Goal: Task Accomplishment & Management: Complete application form

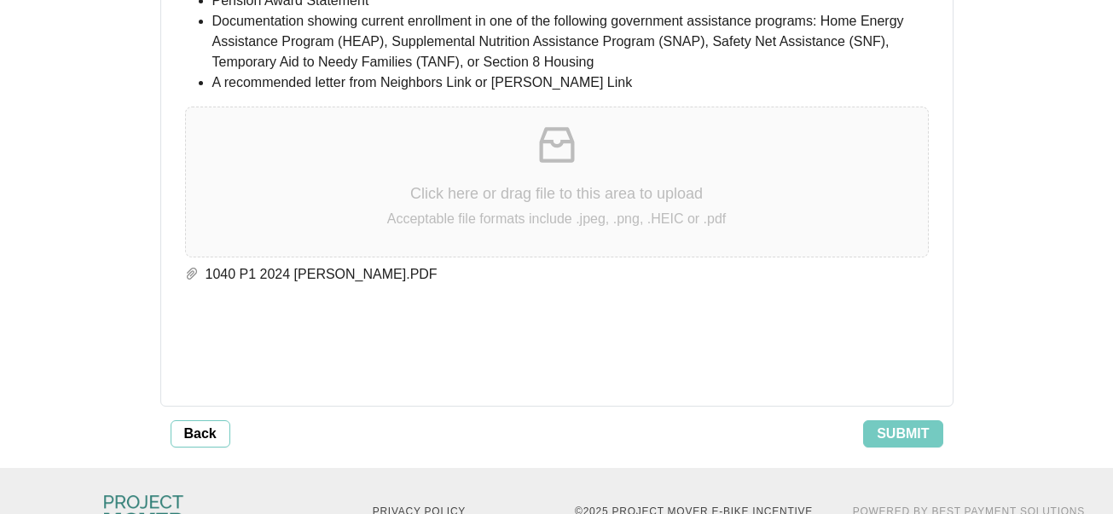
scroll to position [3873, 0]
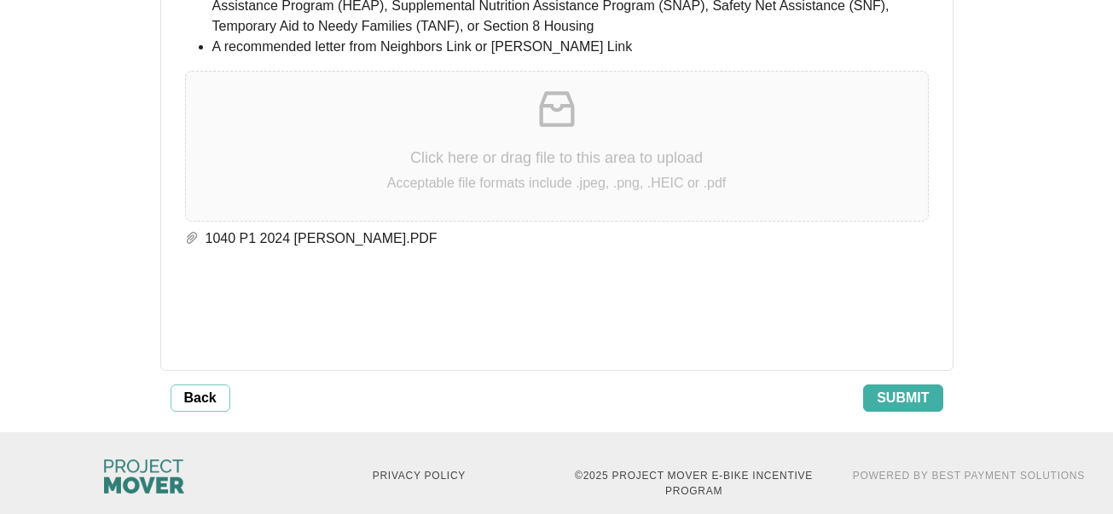
click at [917, 388] on span "Submit" at bounding box center [903, 398] width 52 height 20
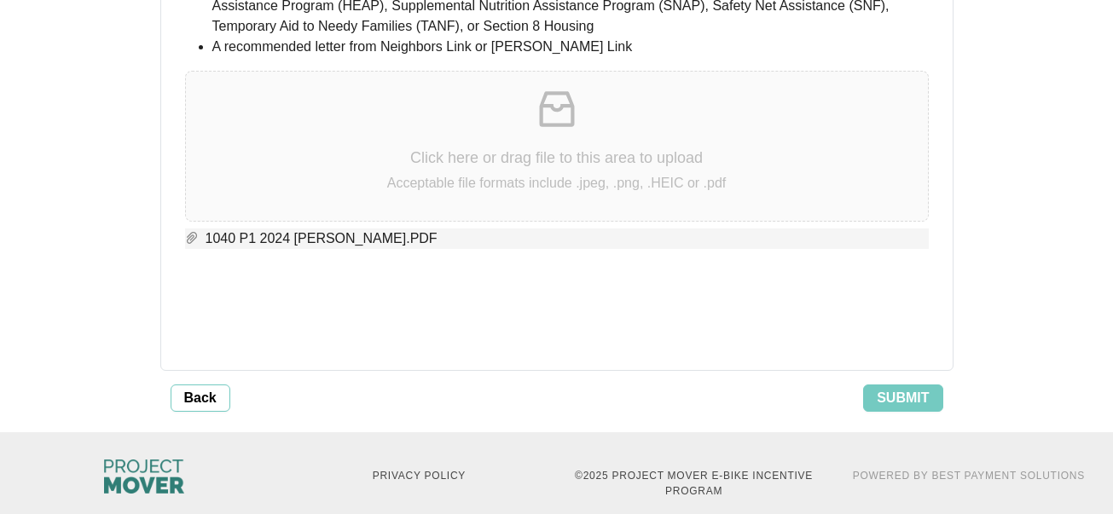
click at [510, 229] on span "1040 P1 2024 [PERSON_NAME].PDF" at bounding box center [564, 239] width 730 height 20
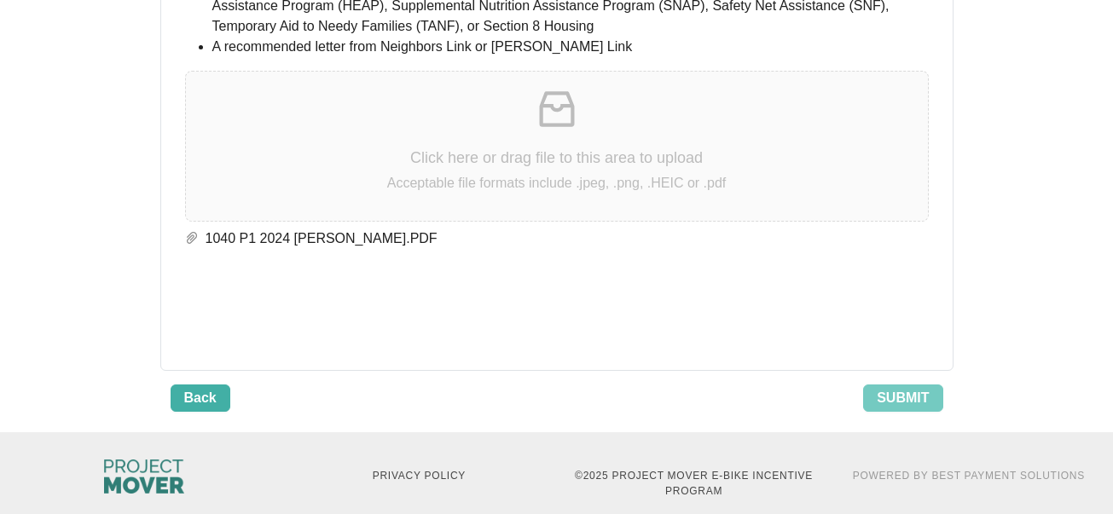
click at [191, 388] on span "Back" at bounding box center [200, 398] width 32 height 20
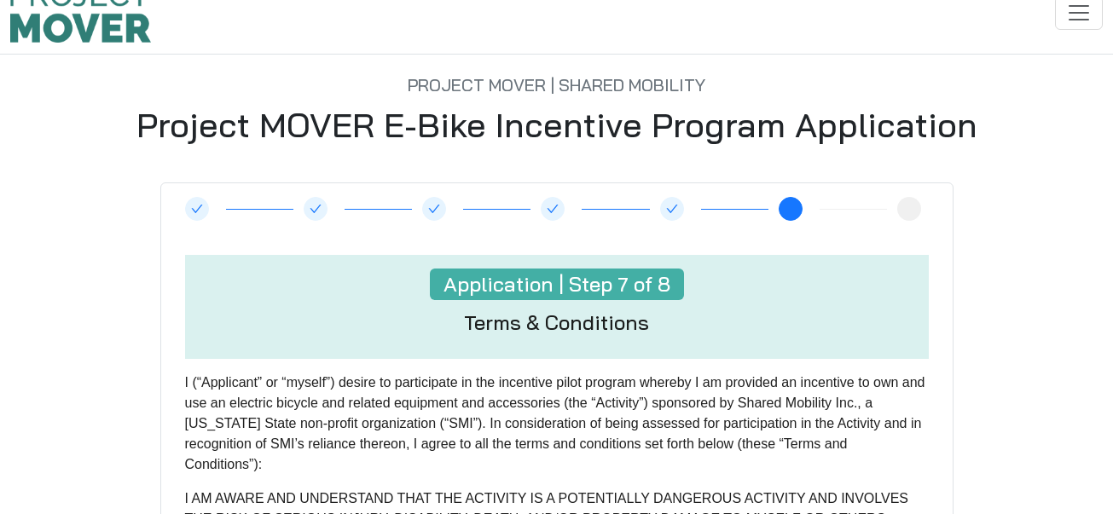
scroll to position [0, 0]
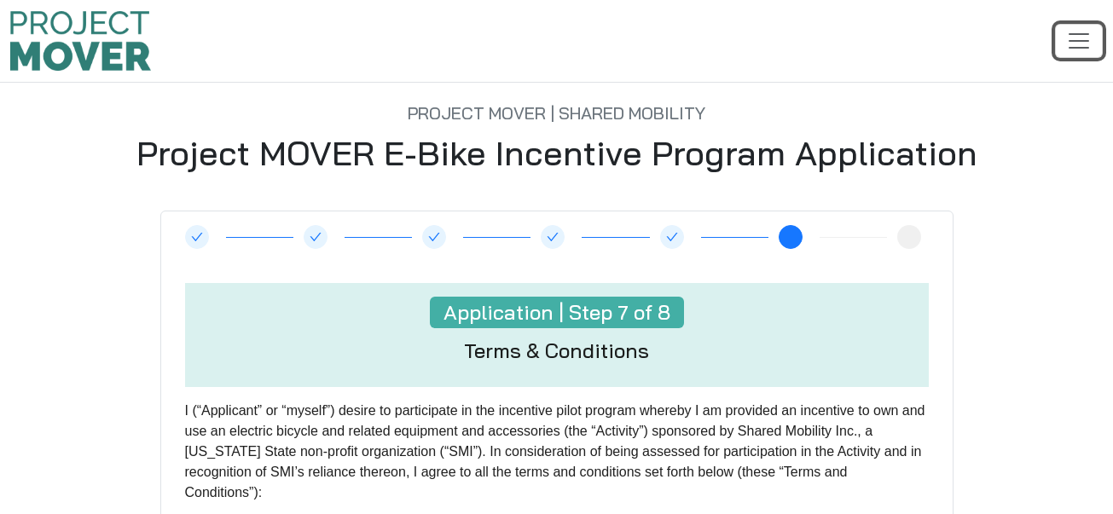
click at [1087, 39] on span "Toggle navigation" at bounding box center [1079, 41] width 26 height 26
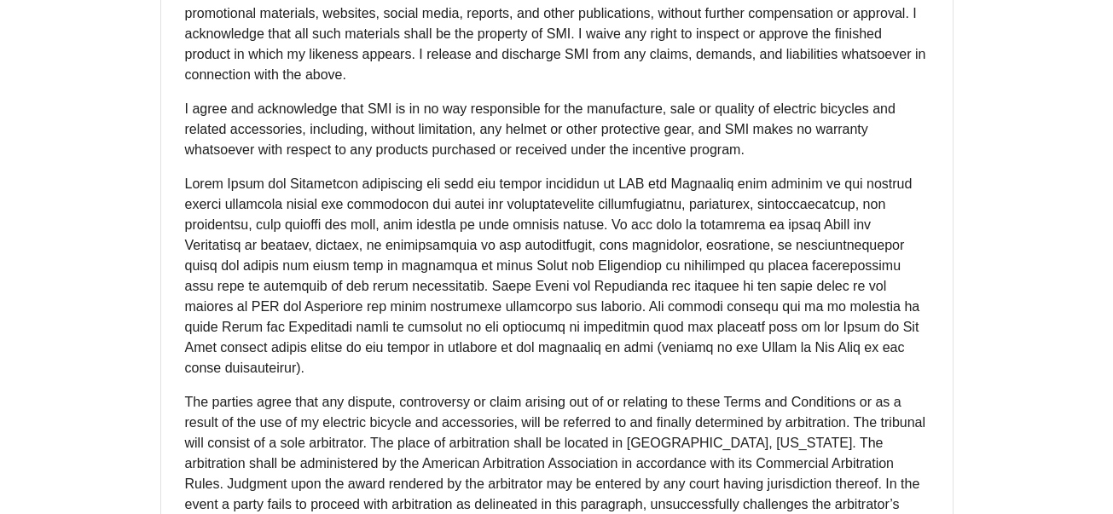
scroll to position [1798, 0]
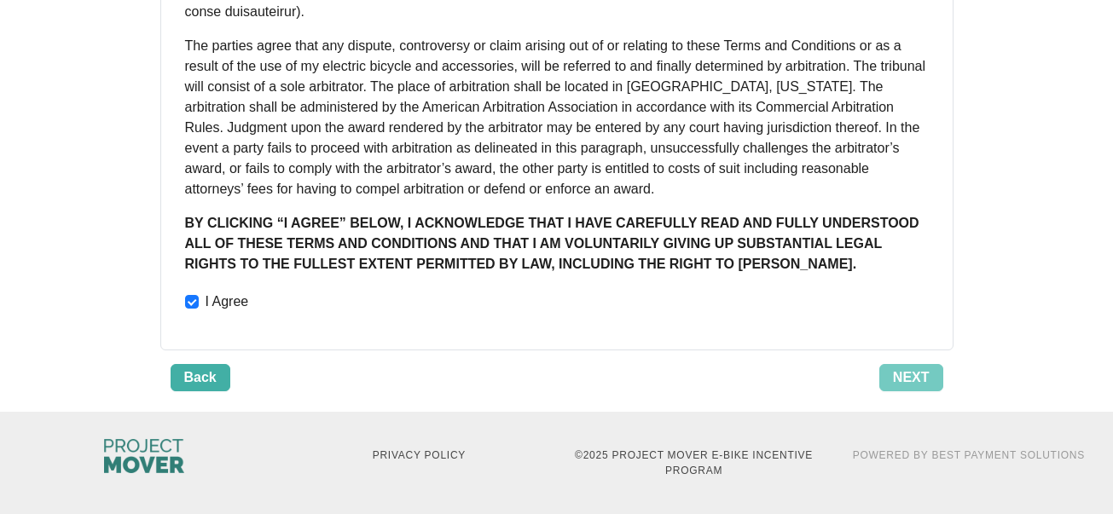
click at [204, 373] on span "Back" at bounding box center [200, 378] width 32 height 20
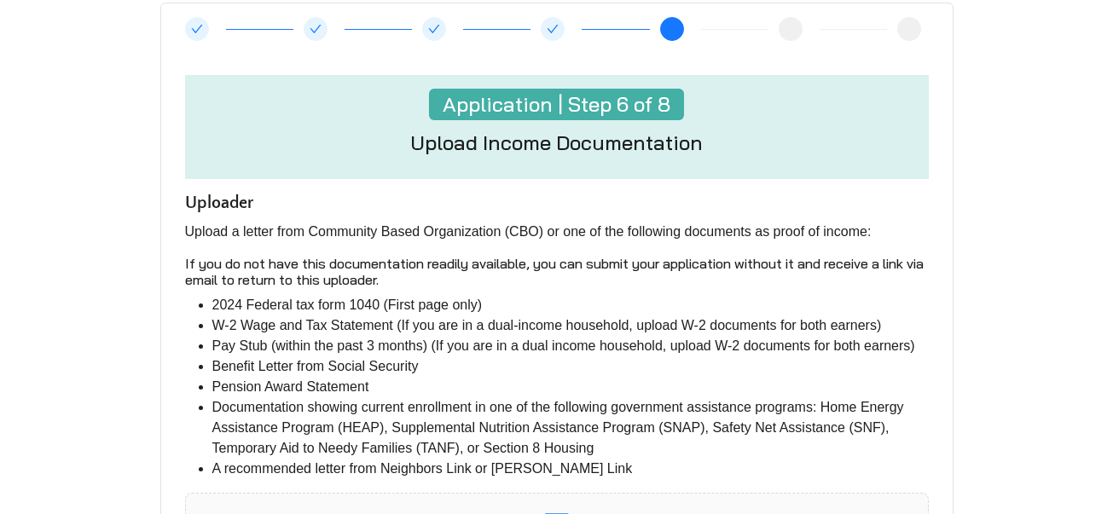
scroll to position [782, 0]
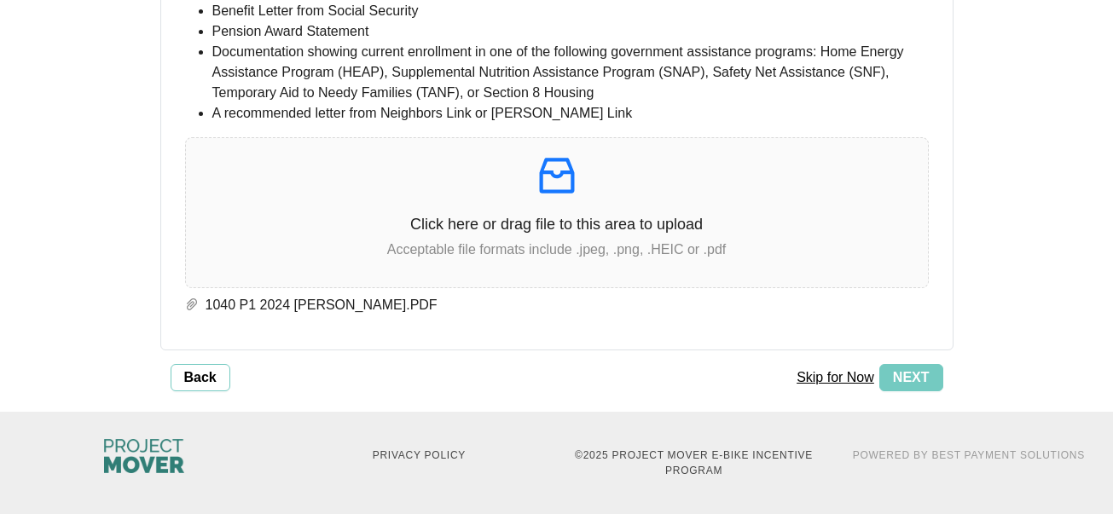
click at [818, 377] on button "Skip for Now" at bounding box center [836, 377] width 88 height 27
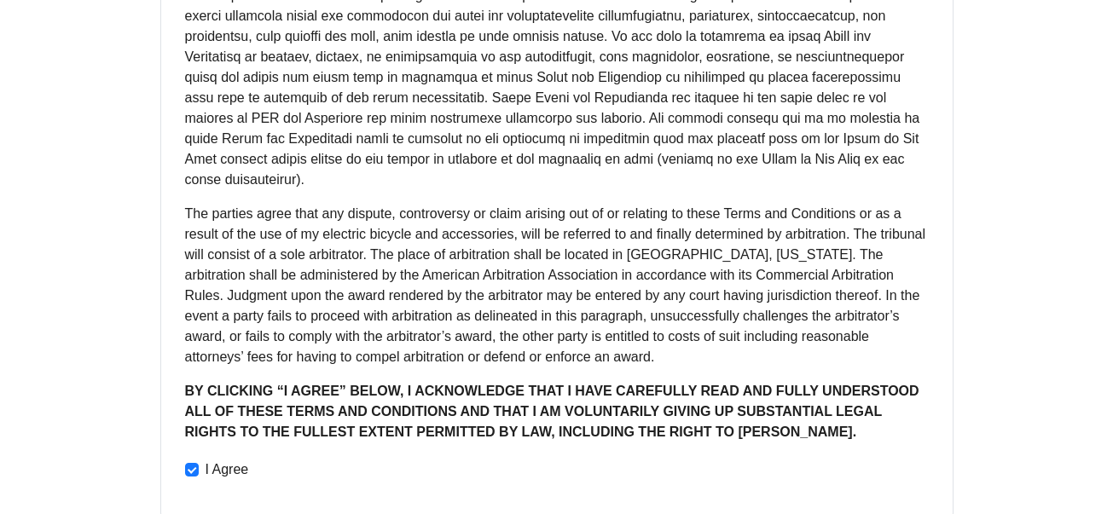
scroll to position [1798, 0]
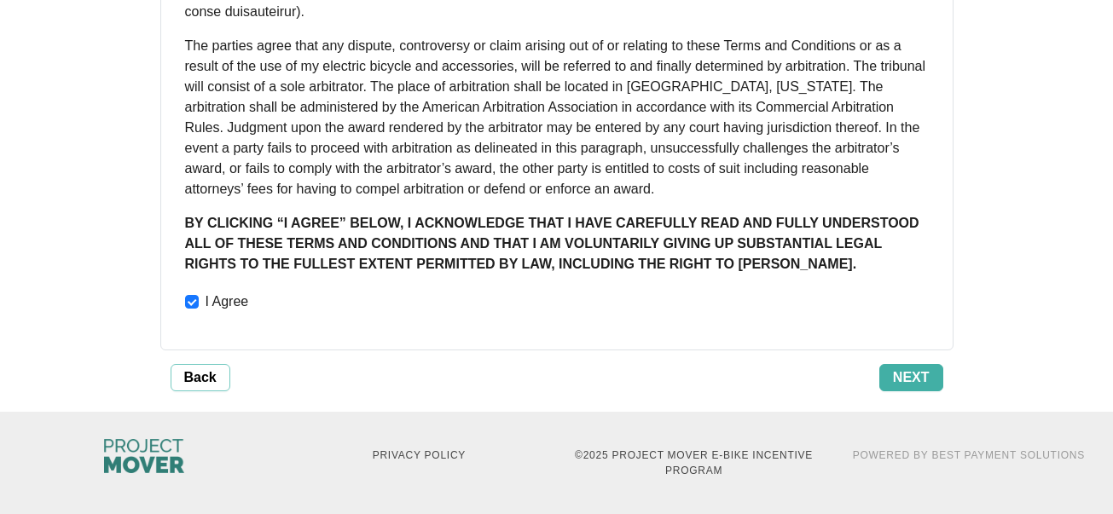
click at [906, 372] on span "Next" at bounding box center [911, 378] width 37 height 20
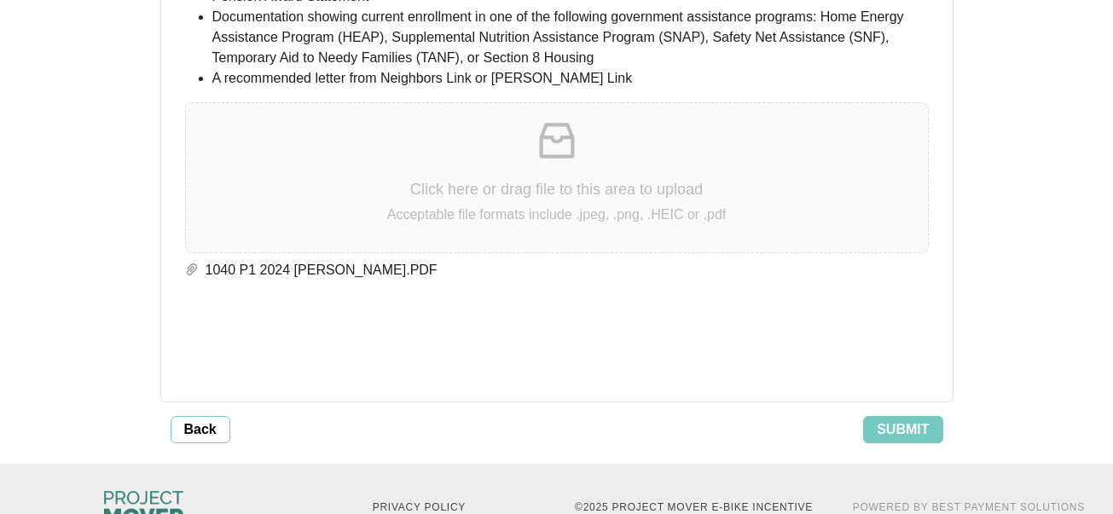
scroll to position [4070, 0]
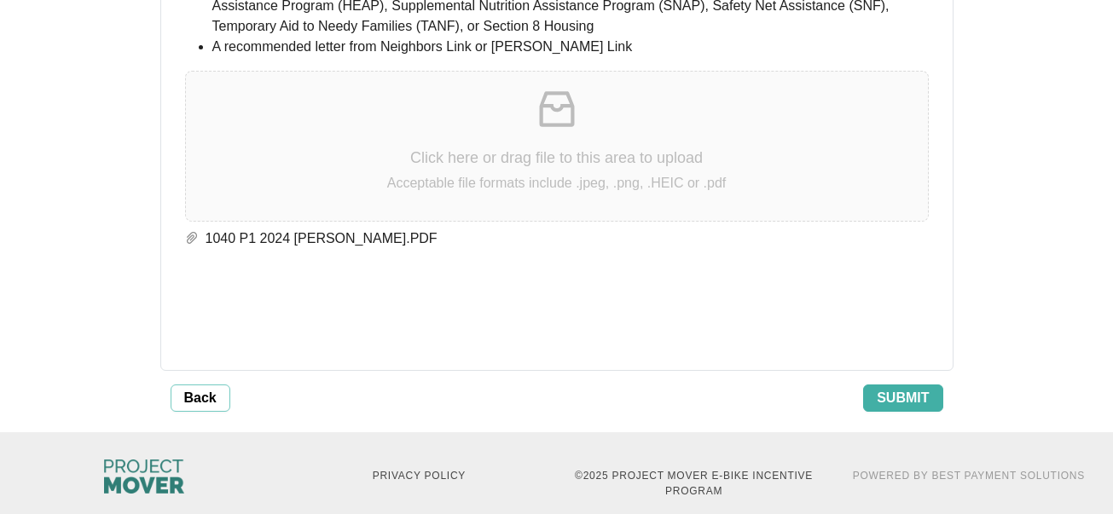
click at [909, 388] on span "Submit" at bounding box center [903, 398] width 52 height 20
click at [210, 388] on span "Back" at bounding box center [200, 398] width 32 height 20
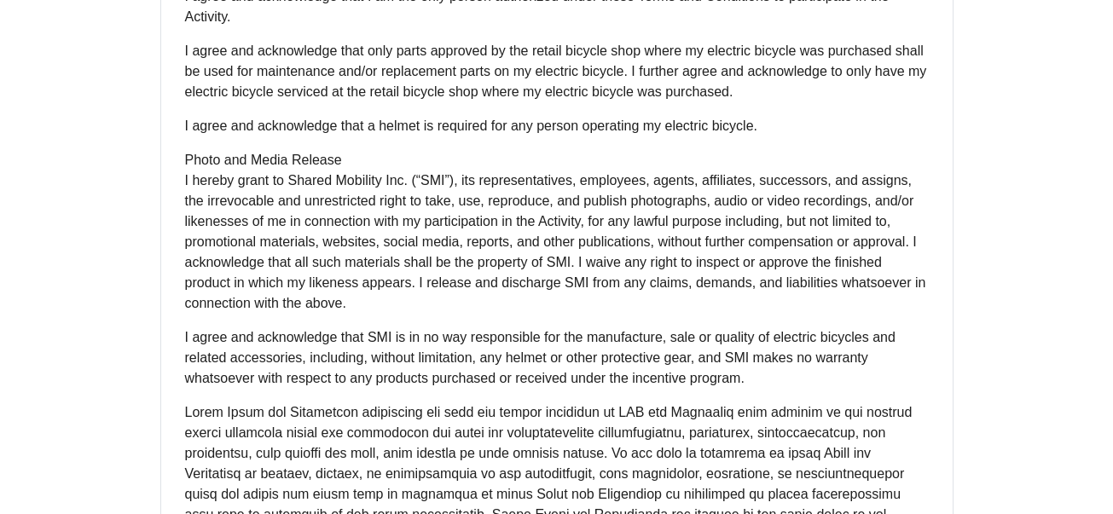
scroll to position [1798, 0]
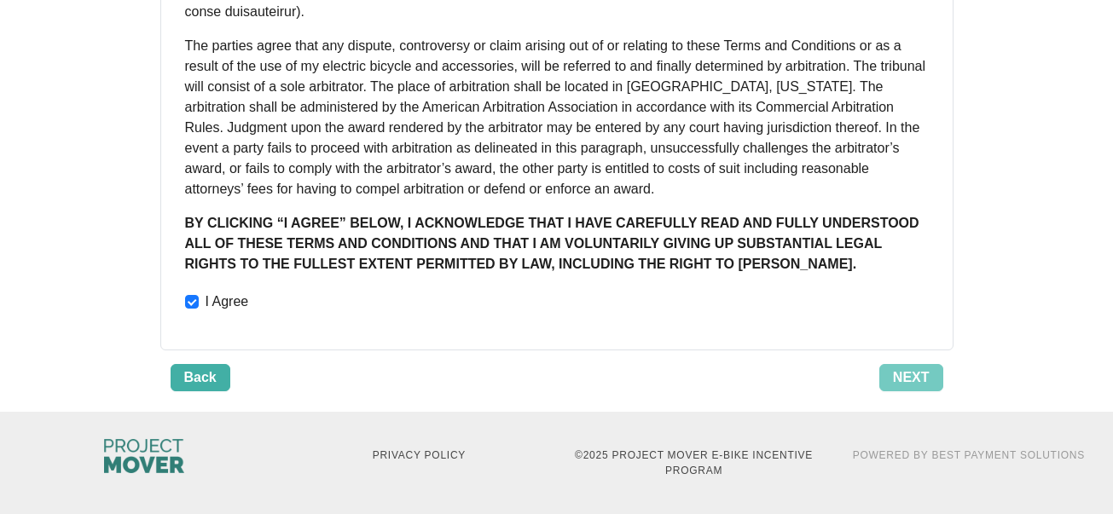
click at [206, 374] on span "Back" at bounding box center [200, 378] width 32 height 20
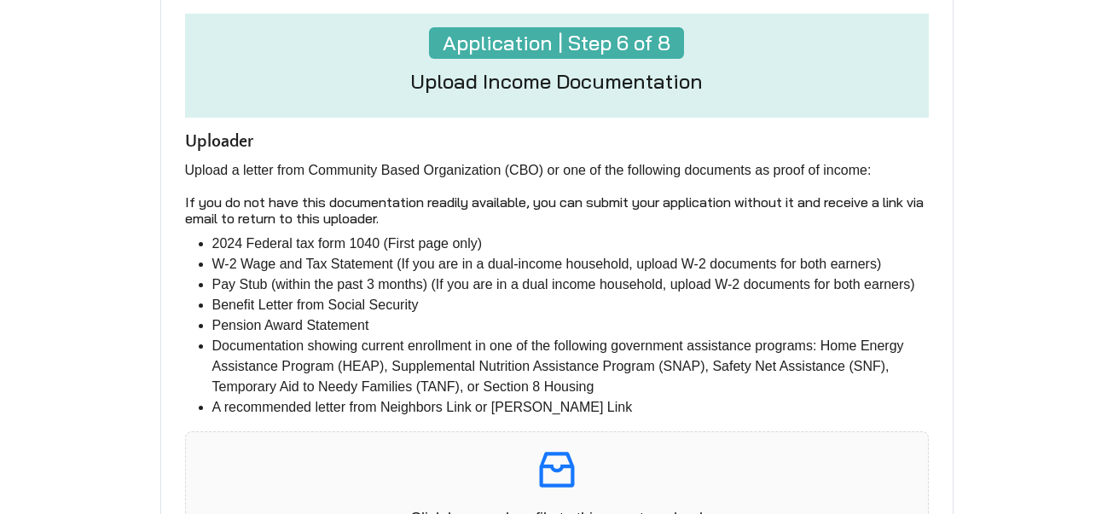
scroll to position [782, 0]
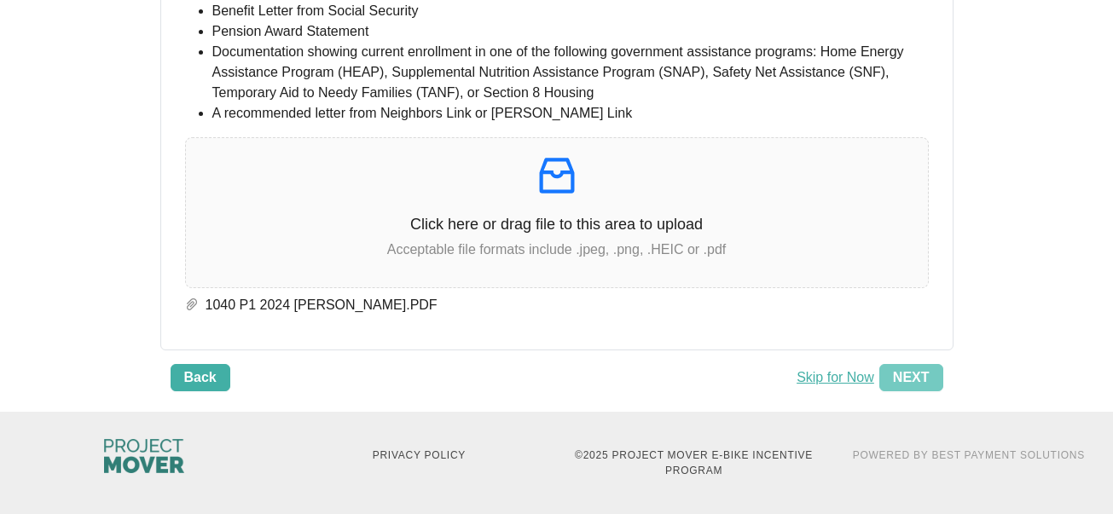
click at [198, 375] on span "Back" at bounding box center [200, 378] width 32 height 20
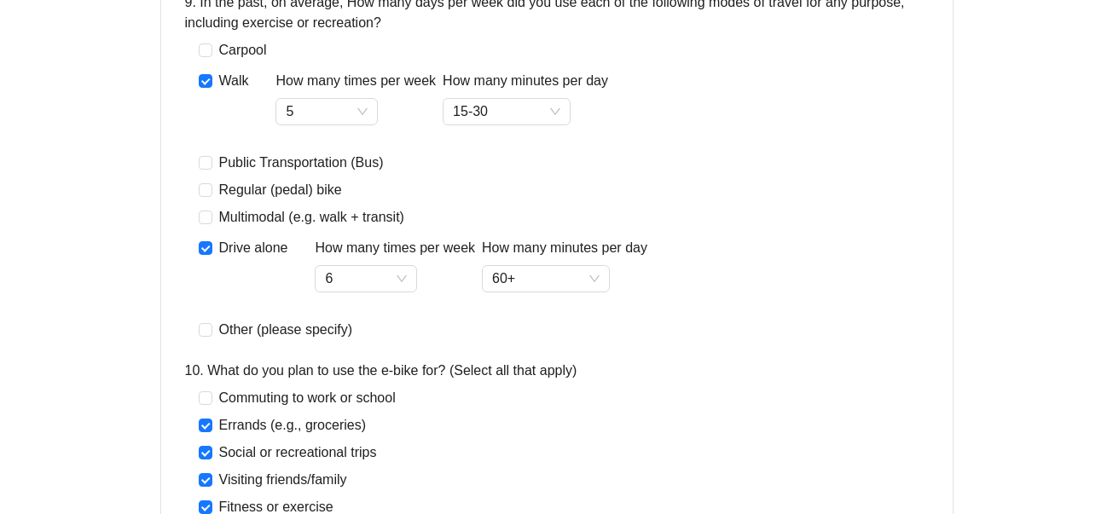
scroll to position [2300, 0]
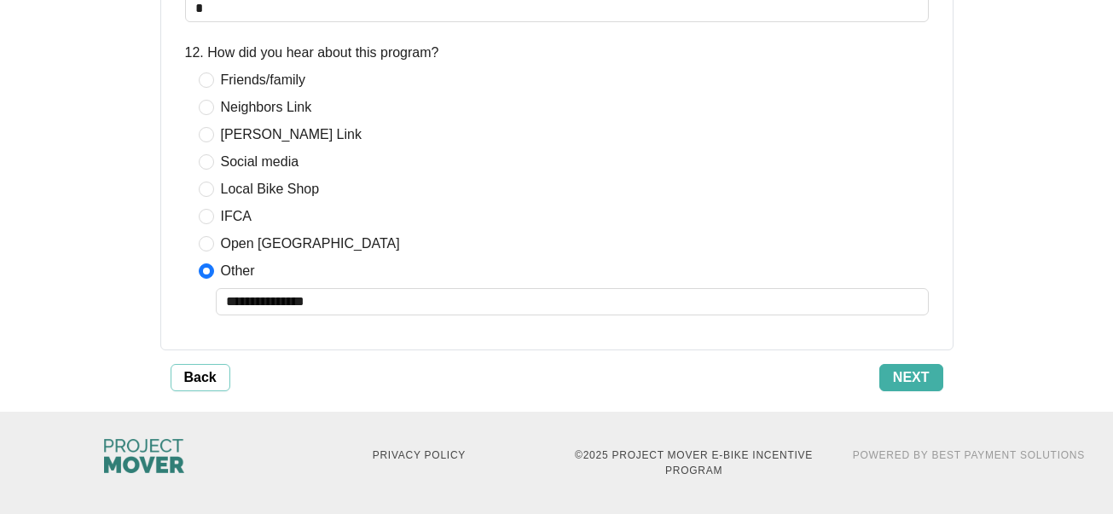
click at [918, 378] on span "Next" at bounding box center [911, 378] width 37 height 20
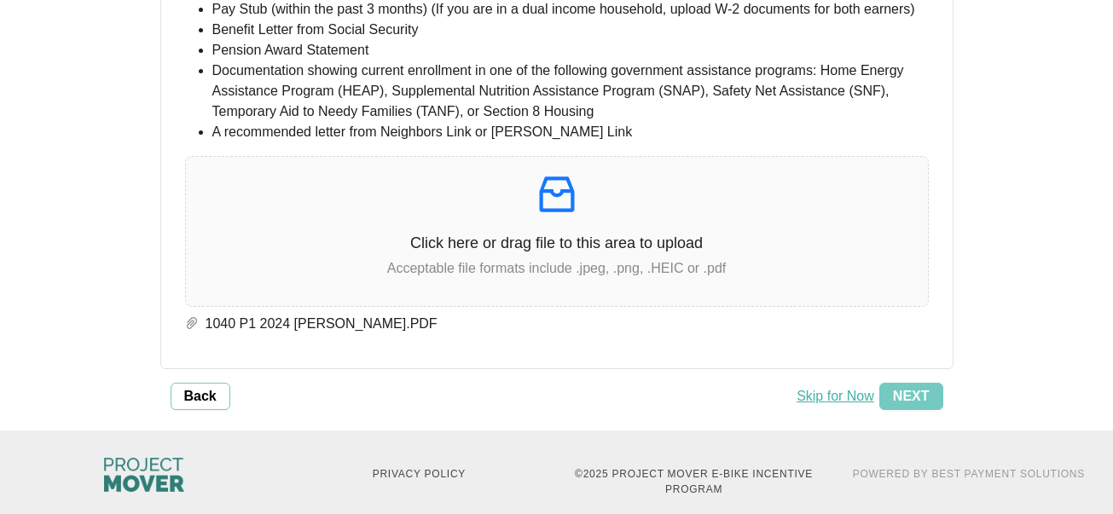
scroll to position [782, 0]
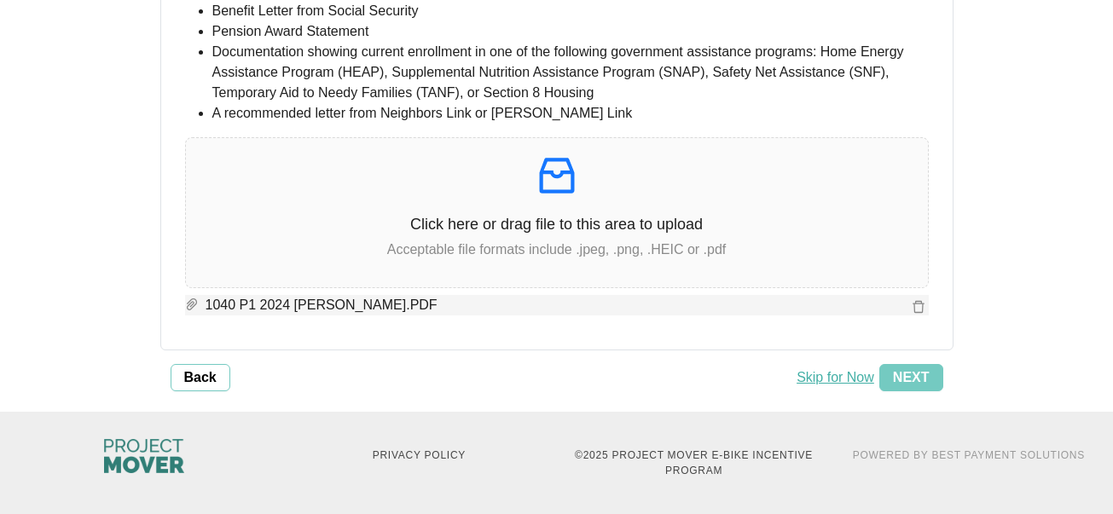
click at [344, 308] on span "1040 P1 2024 [PERSON_NAME].PDF" at bounding box center [554, 305] width 710 height 20
click at [923, 308] on icon "delete" at bounding box center [919, 307] width 14 height 14
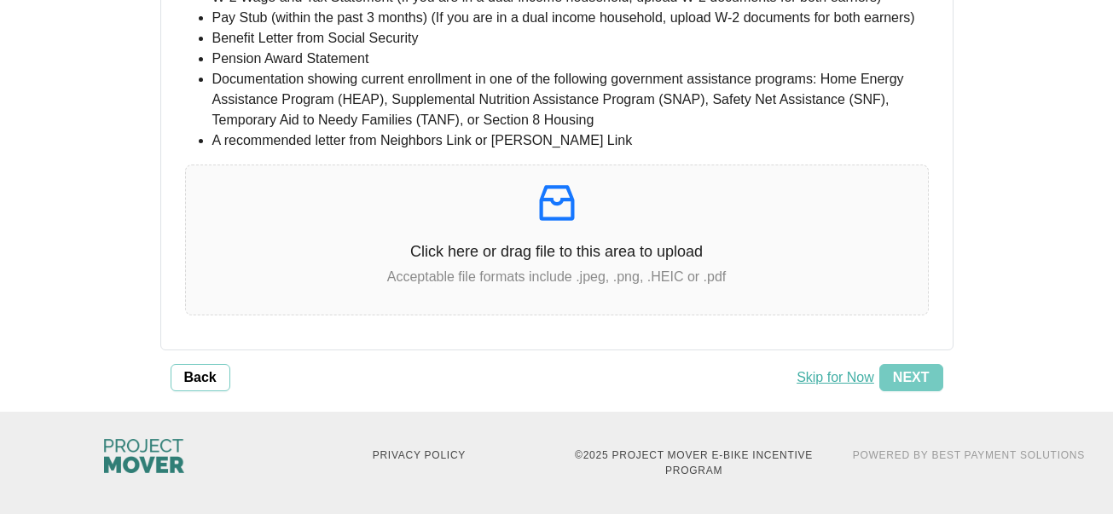
scroll to position [755, 0]
click at [823, 376] on button "Skip for Now" at bounding box center [836, 377] width 88 height 27
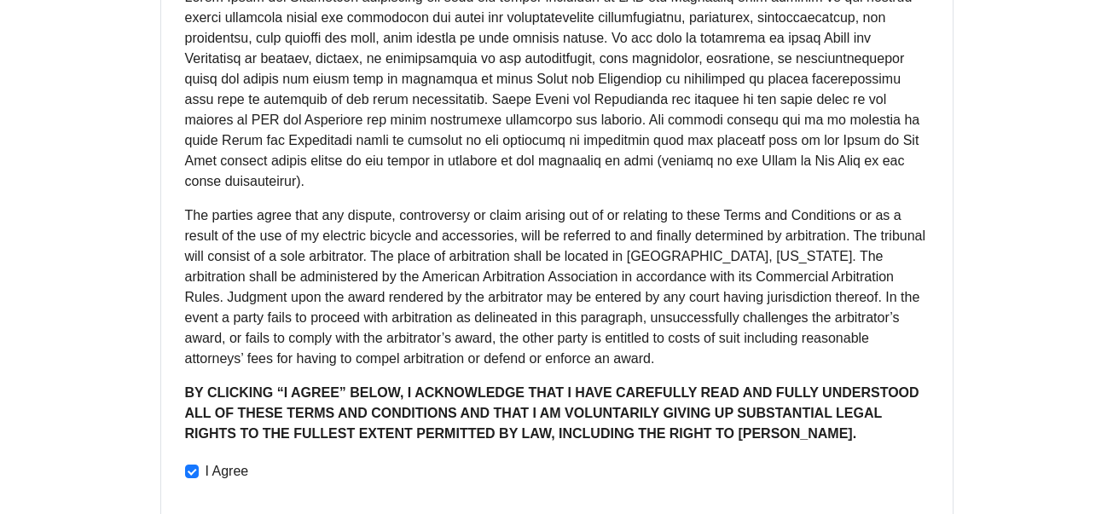
scroll to position [1798, 0]
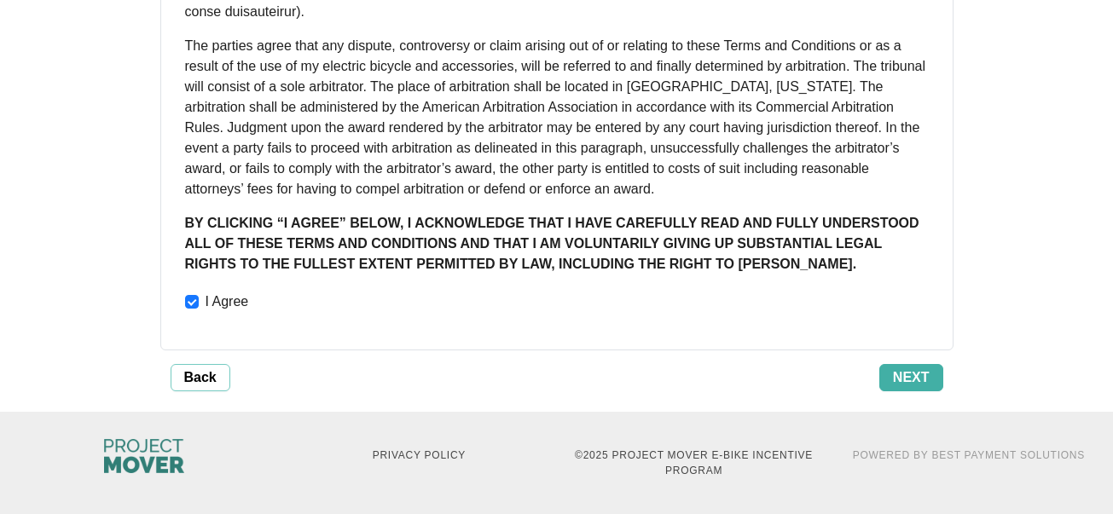
click at [923, 378] on span "Next" at bounding box center [911, 378] width 37 height 20
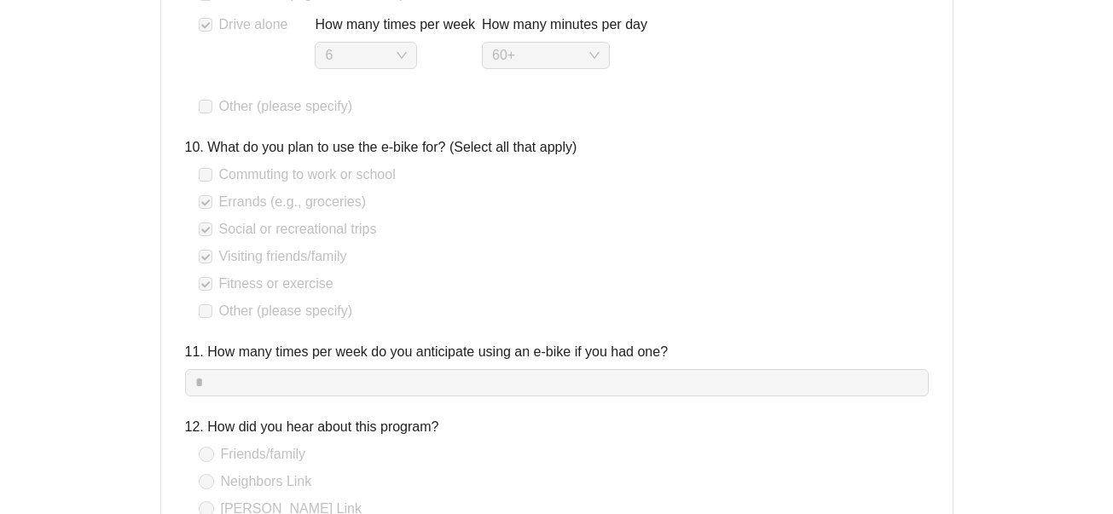
scroll to position [3811, 0]
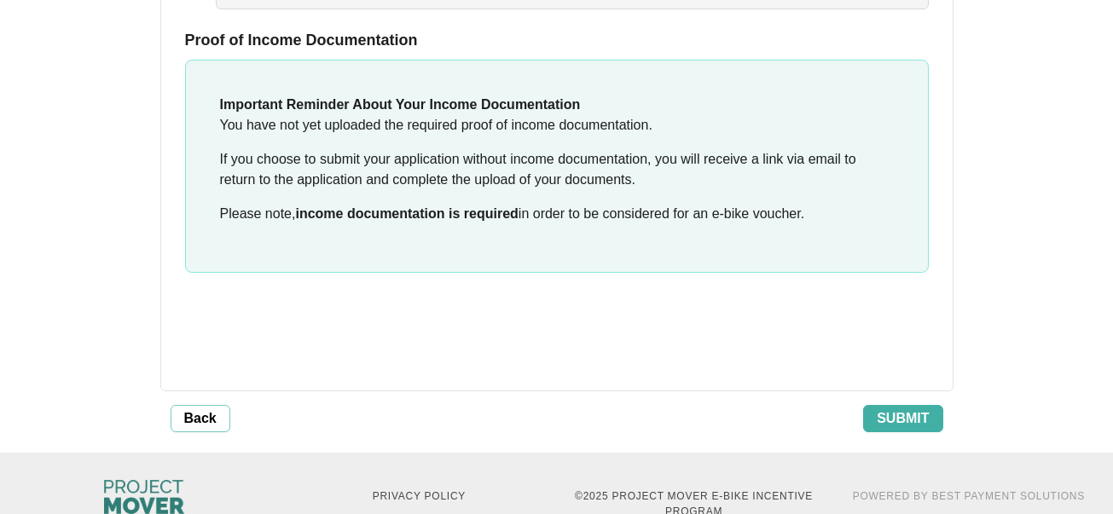
click at [889, 405] on button "Submit" at bounding box center [902, 418] width 79 height 27
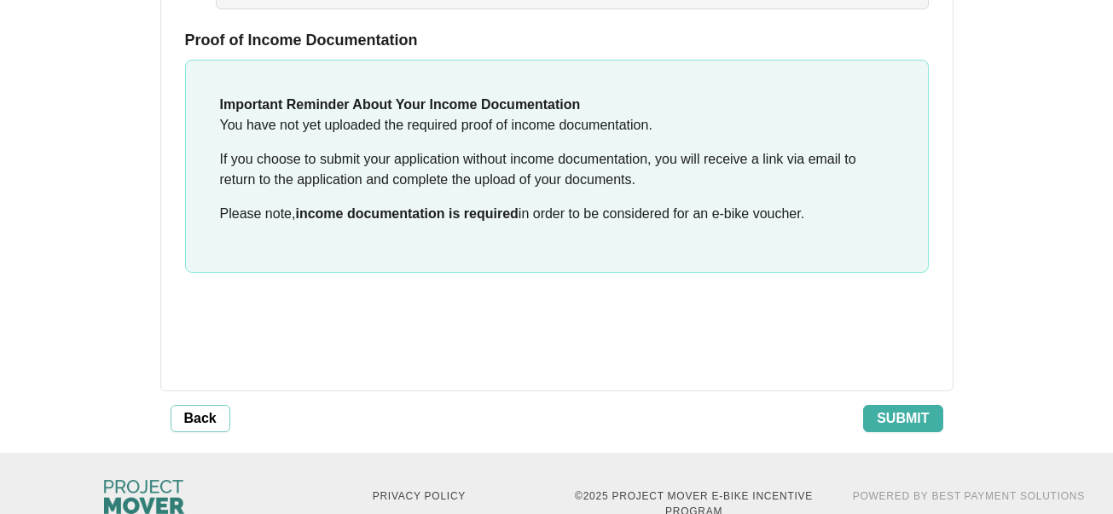
click at [915, 409] on span "Submit" at bounding box center [903, 419] width 52 height 20
click at [206, 409] on span "Back" at bounding box center [200, 419] width 32 height 20
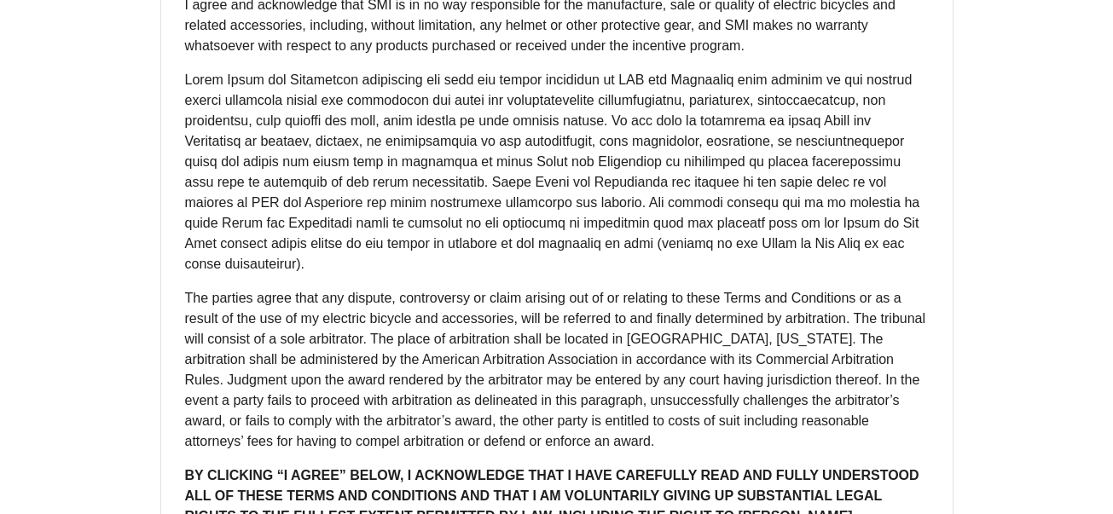
scroll to position [1798, 0]
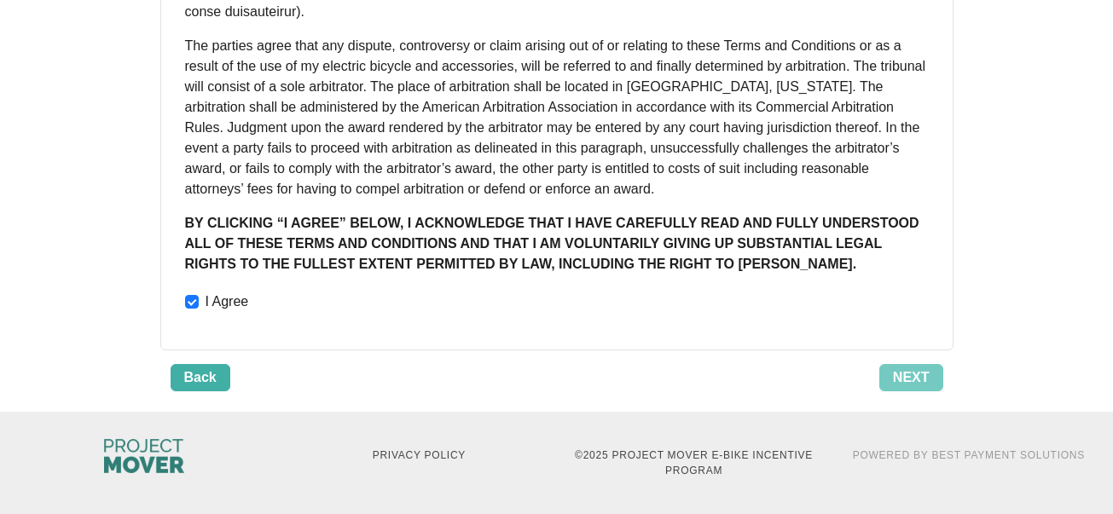
click at [211, 378] on span "Back" at bounding box center [200, 378] width 32 height 20
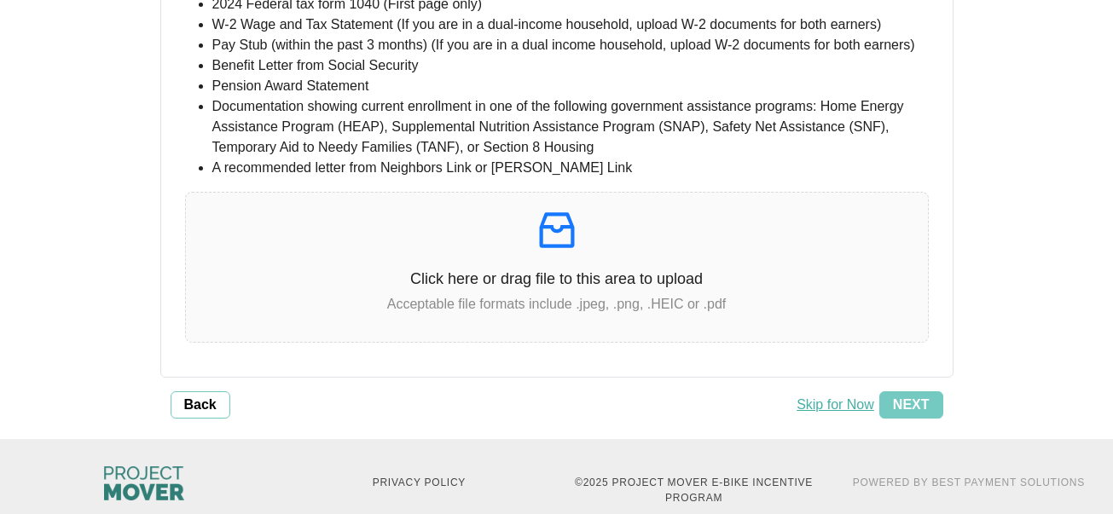
scroll to position [755, 0]
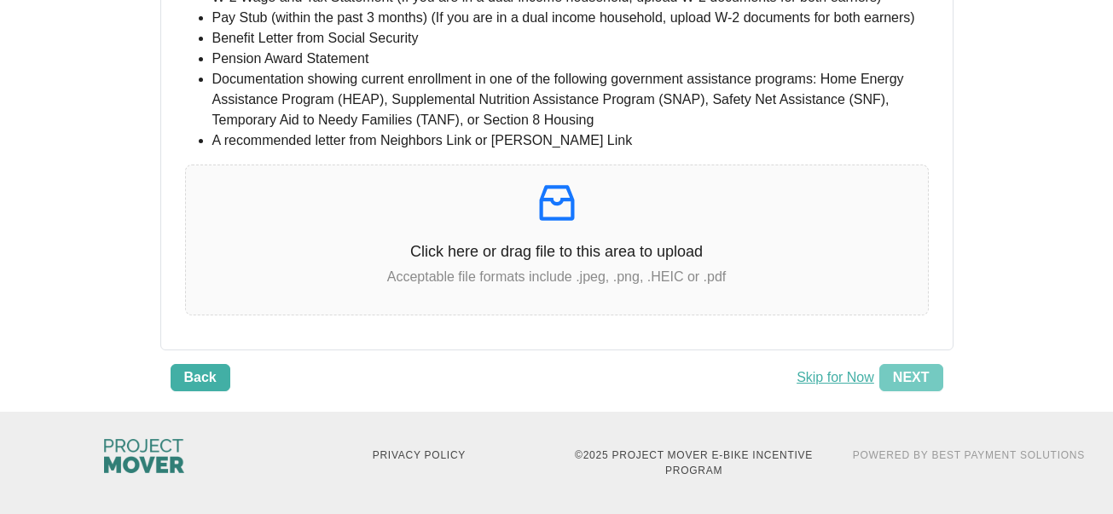
click at [219, 377] on button "Back" at bounding box center [201, 377] width 60 height 27
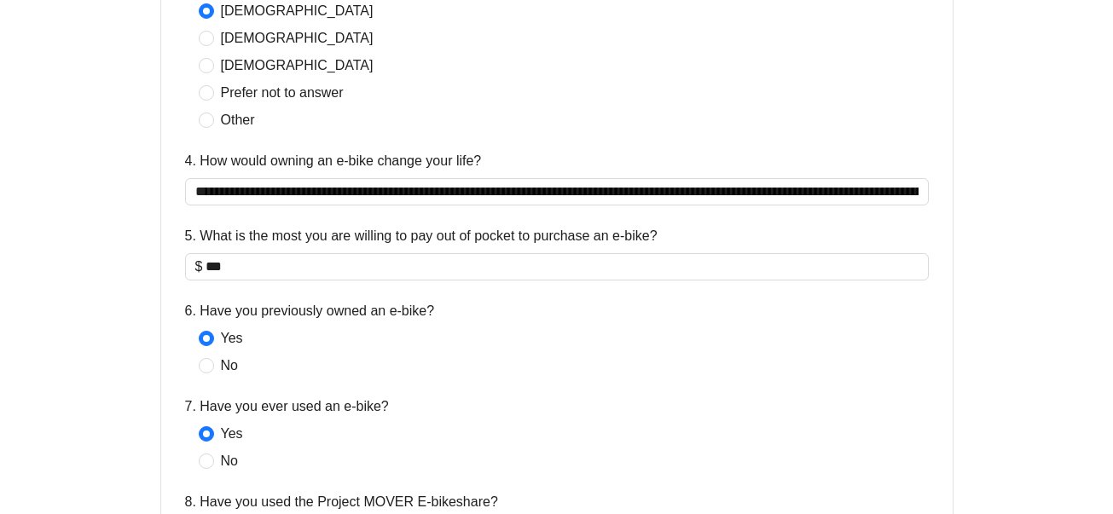
scroll to position [1112, 0]
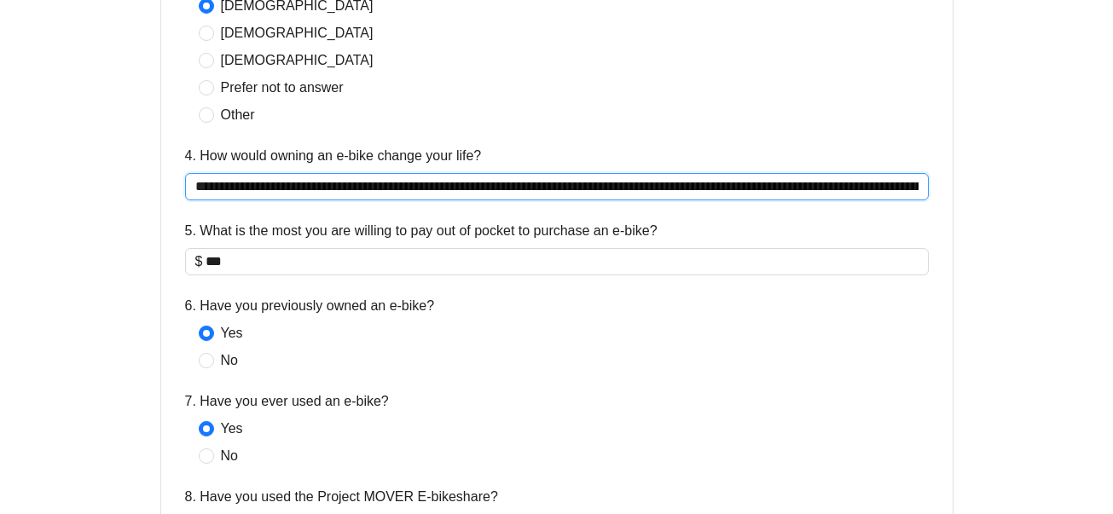
click at [715, 191] on input "**********" at bounding box center [557, 186] width 744 height 27
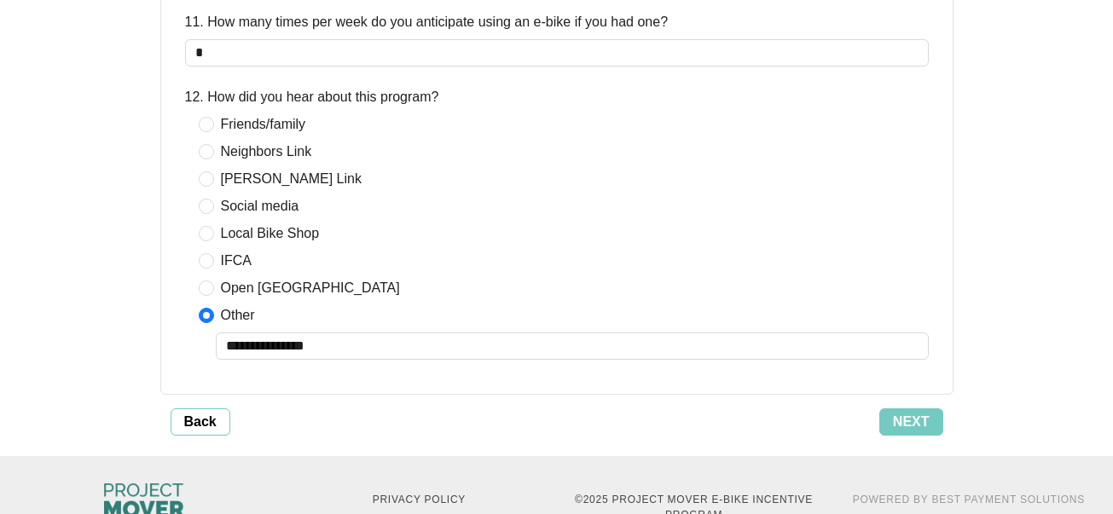
scroll to position [2300, 0]
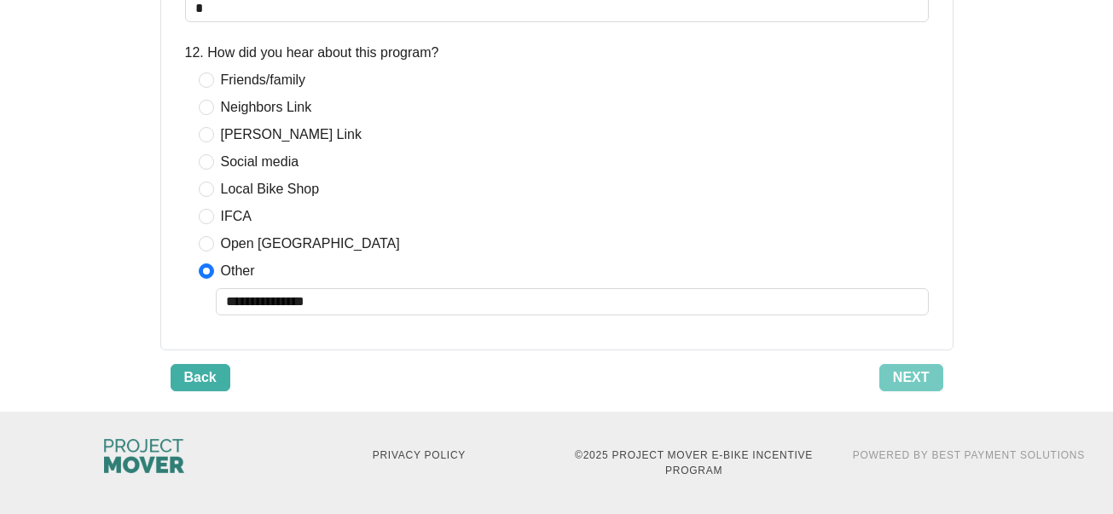
click at [196, 381] on span "Back" at bounding box center [200, 378] width 32 height 20
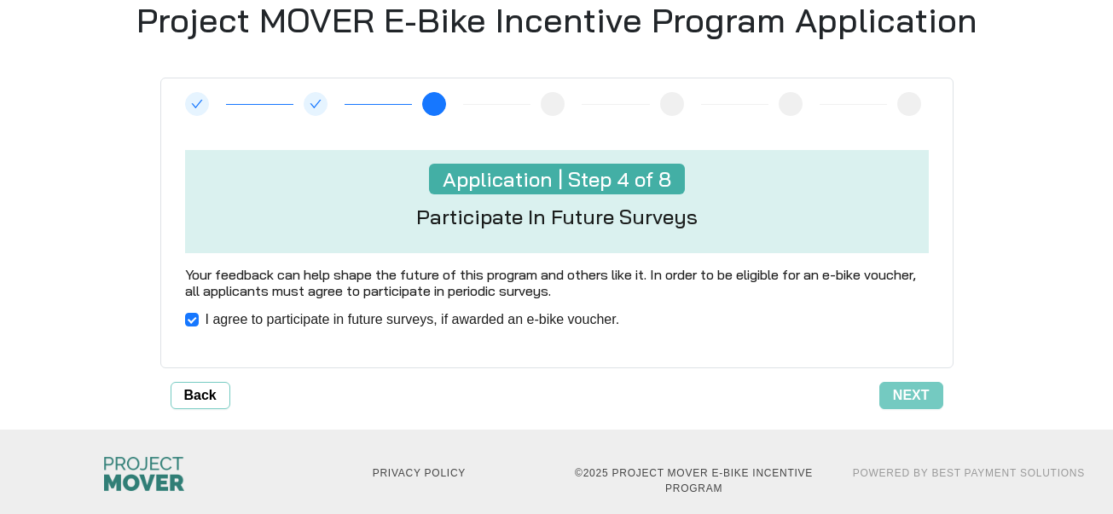
scroll to position [607, 0]
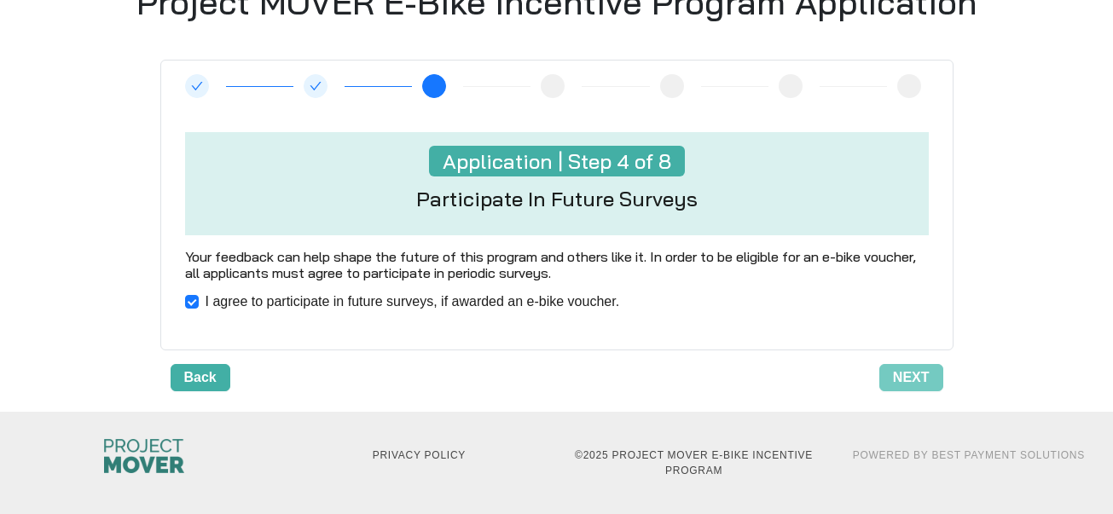
click at [197, 373] on span "Back" at bounding box center [200, 378] width 32 height 20
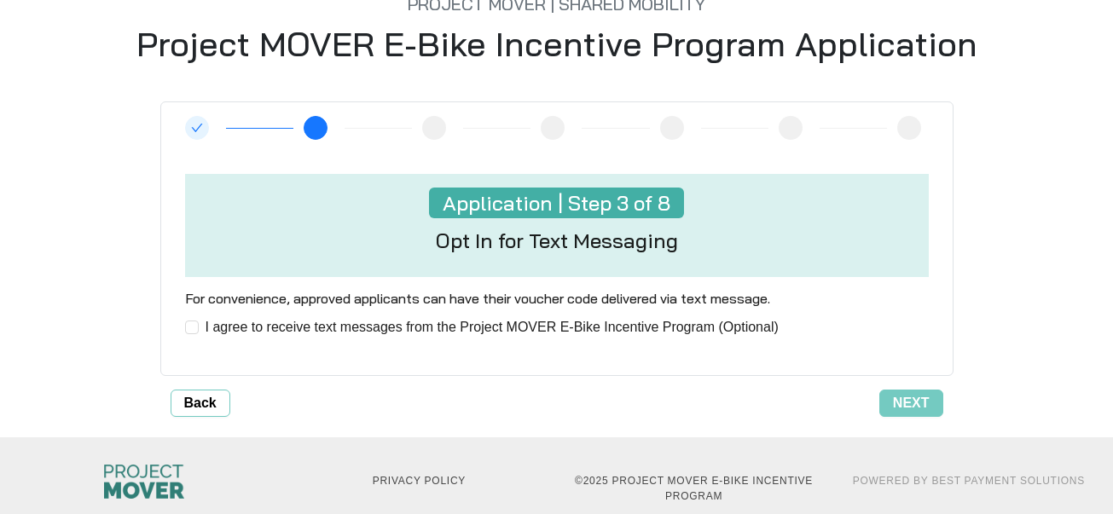
scroll to position [583, 0]
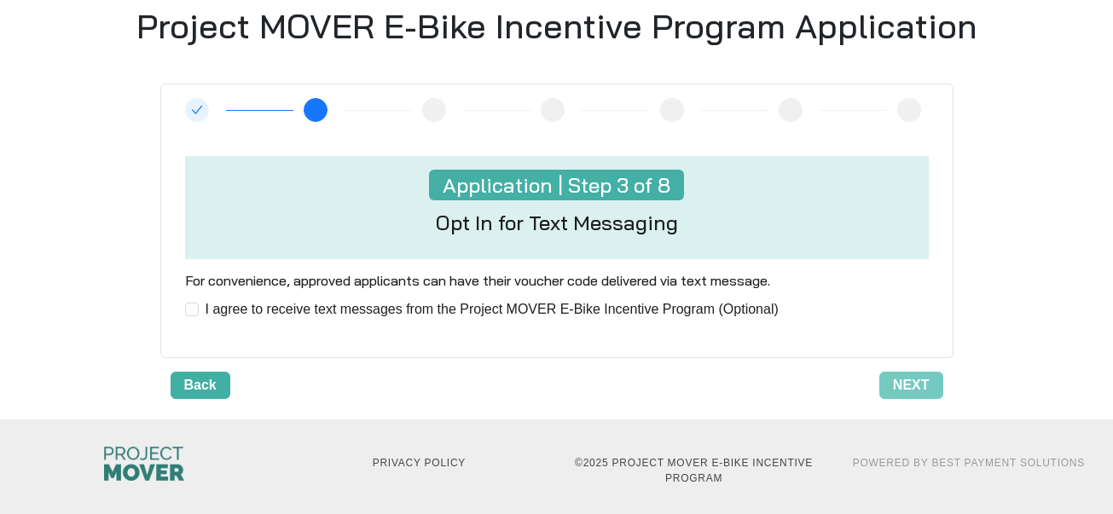
click at [200, 383] on span "Back" at bounding box center [200, 385] width 32 height 20
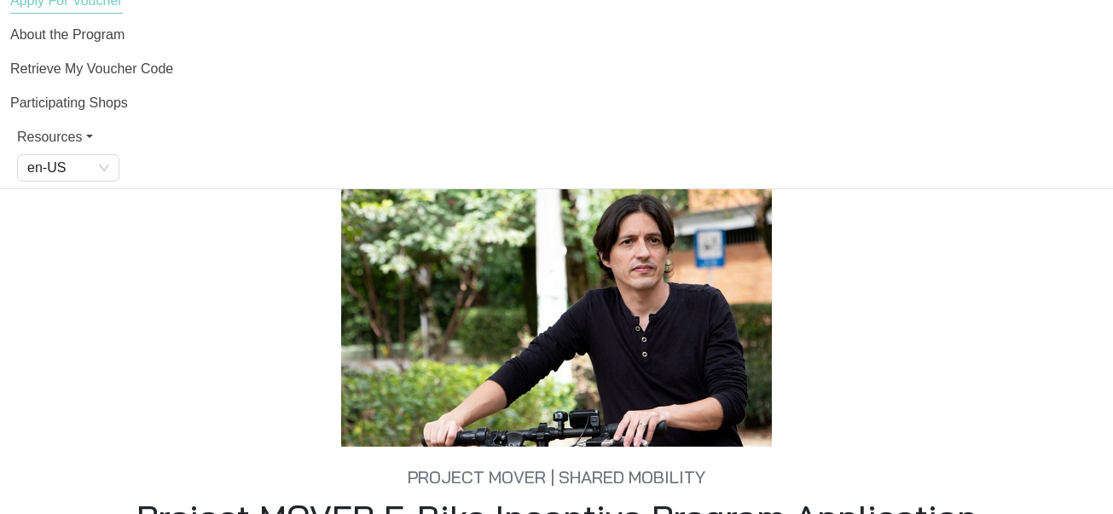
scroll to position [80, 0]
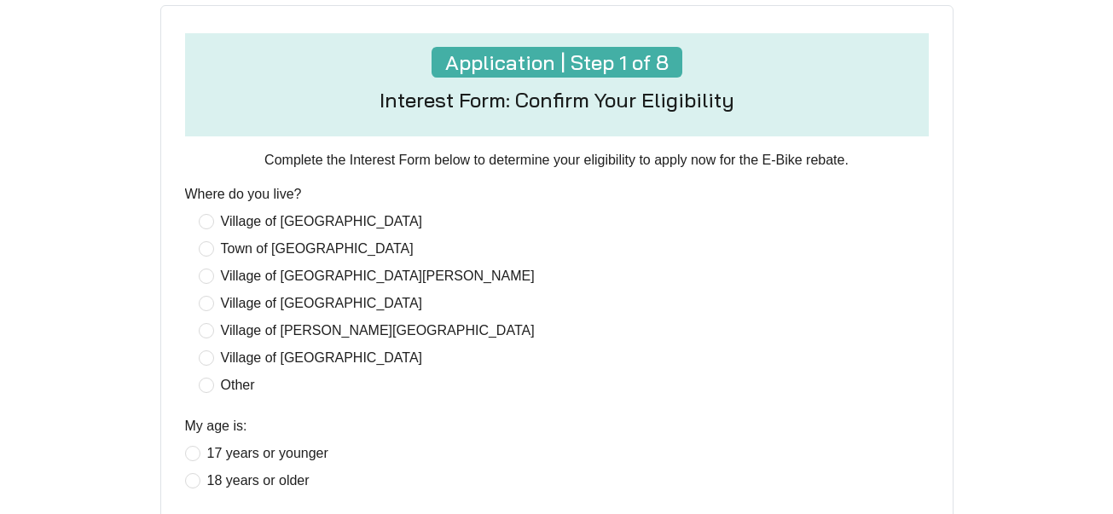
scroll to position [466, 0]
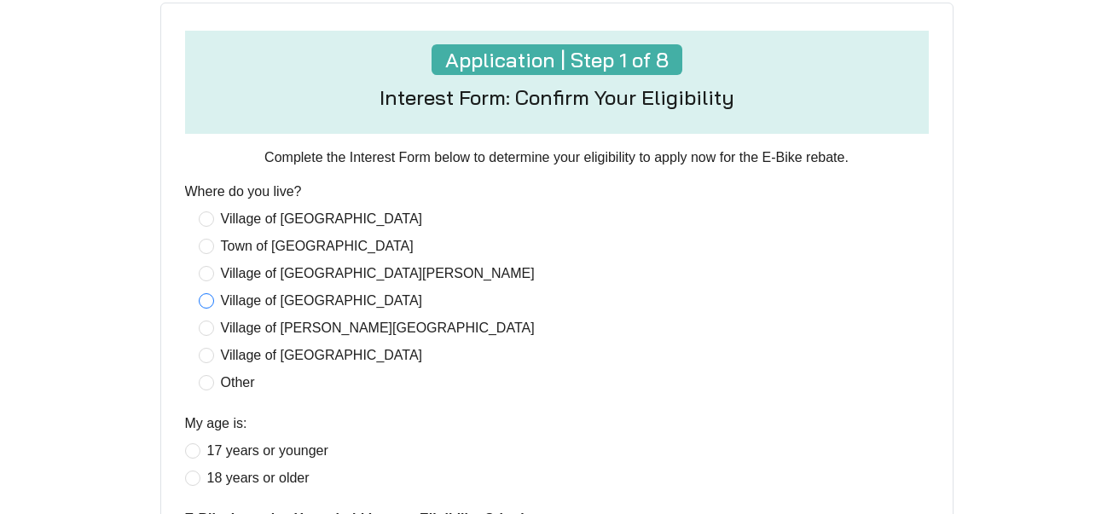
click at [303, 301] on span "Village of [GEOGRAPHIC_DATA]" at bounding box center [322, 301] width 216 height 20
click at [224, 479] on span "18 years or older" at bounding box center [258, 478] width 116 height 20
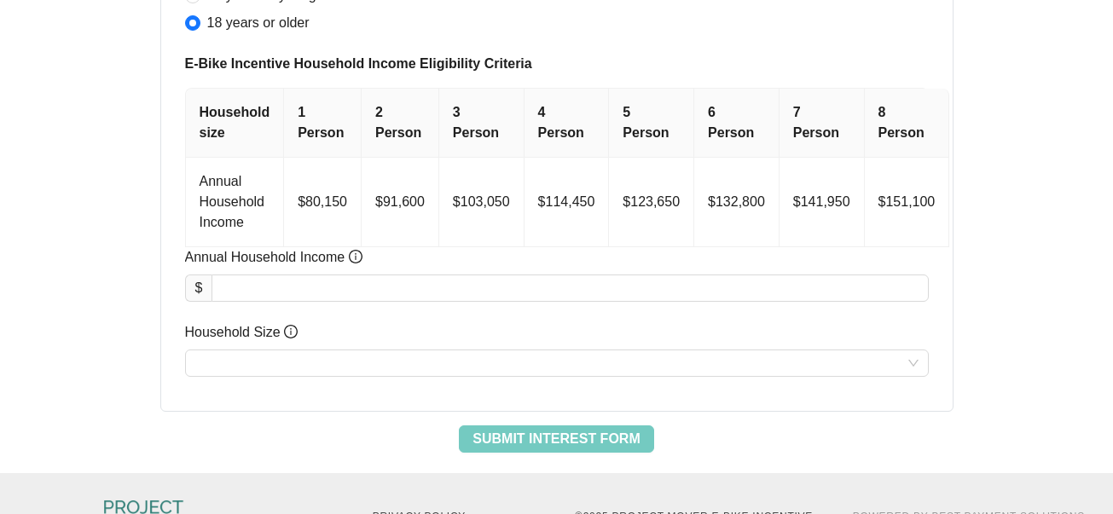
scroll to position [924, 0]
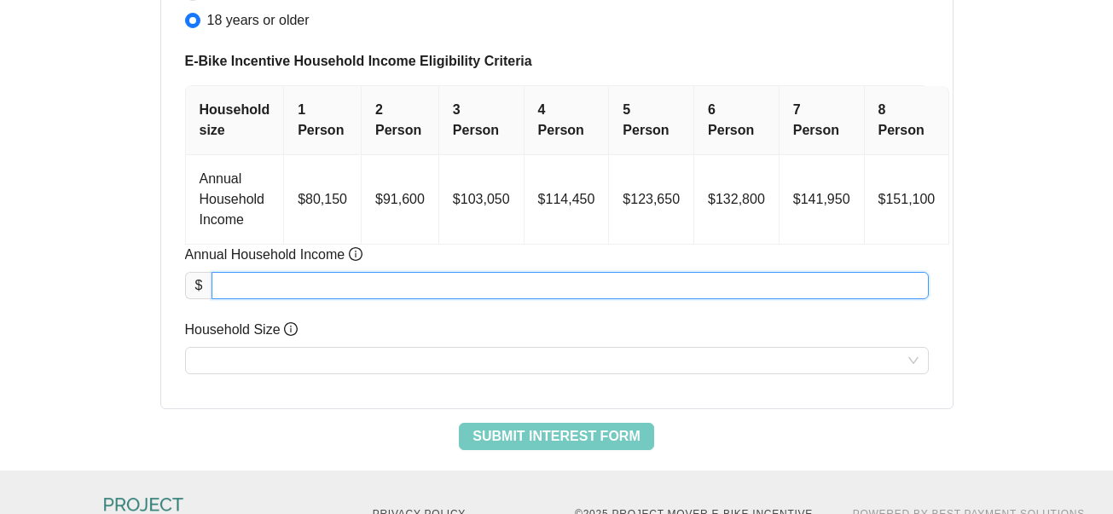
click at [352, 285] on input "Annual Household Income" at bounding box center [569, 286] width 715 height 26
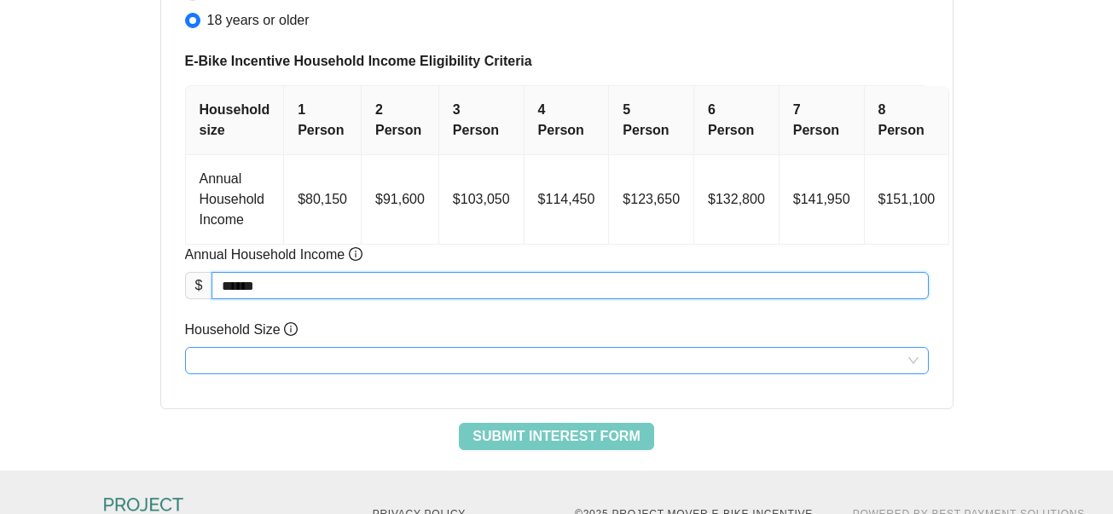
type input "********"
click at [429, 358] on input "Household Size" at bounding box center [556, 361] width 723 height 26
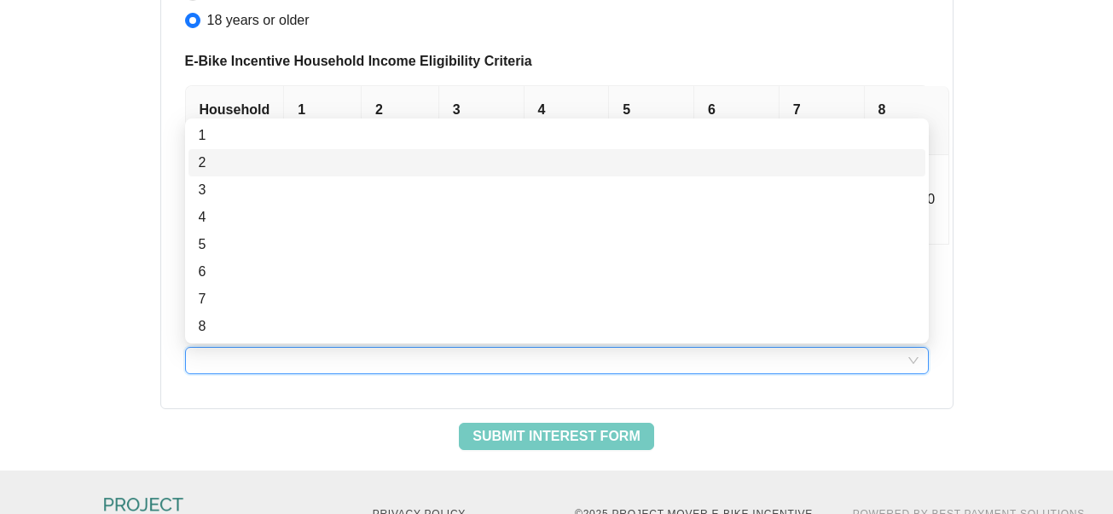
click at [205, 162] on div "2" at bounding box center [557, 163] width 717 height 20
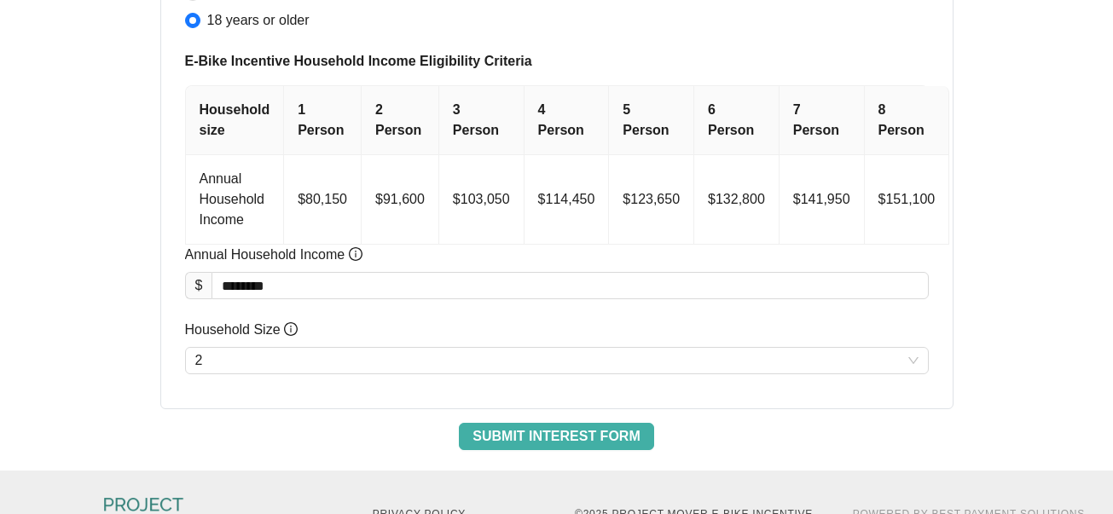
click at [592, 433] on span "Submit Interest Form" at bounding box center [556, 437] width 167 height 20
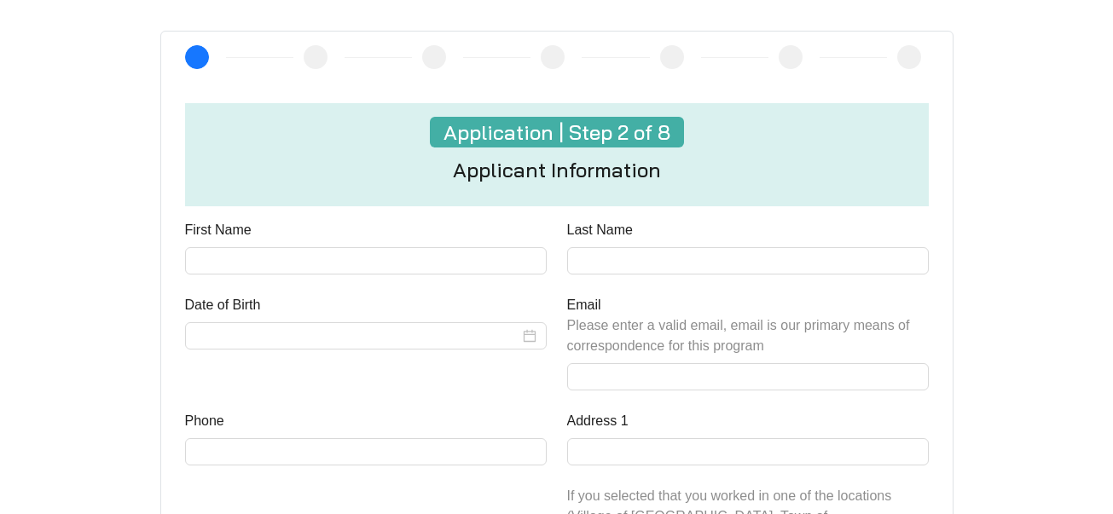
scroll to position [447, 0]
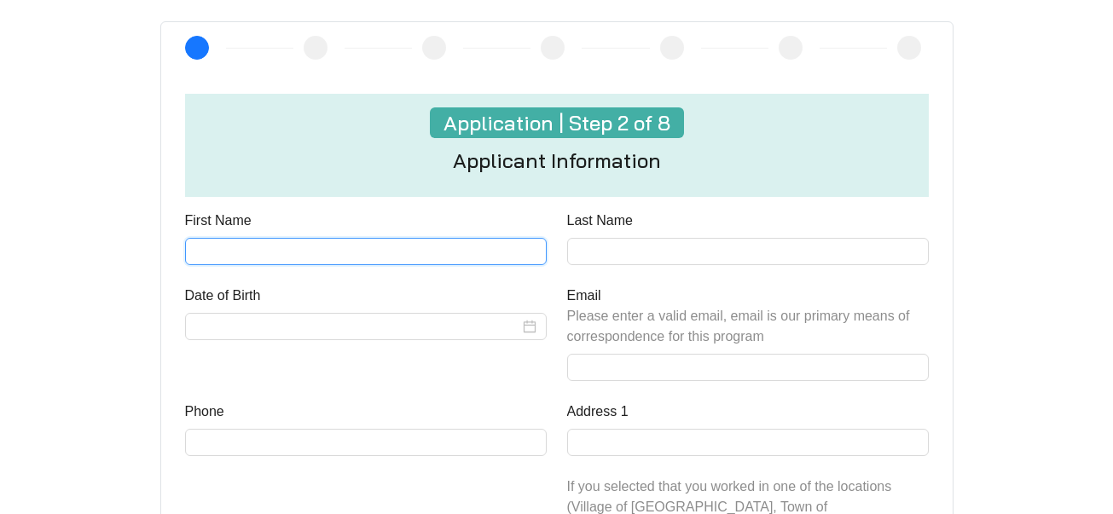
click at [468, 251] on input "First Name" at bounding box center [366, 251] width 362 height 27
type input "****"
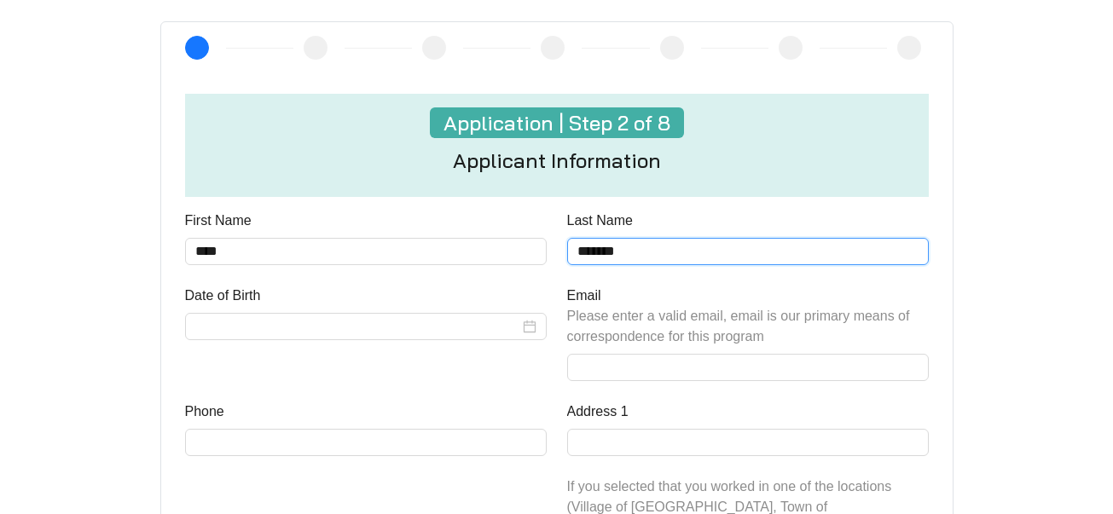
type input "*******"
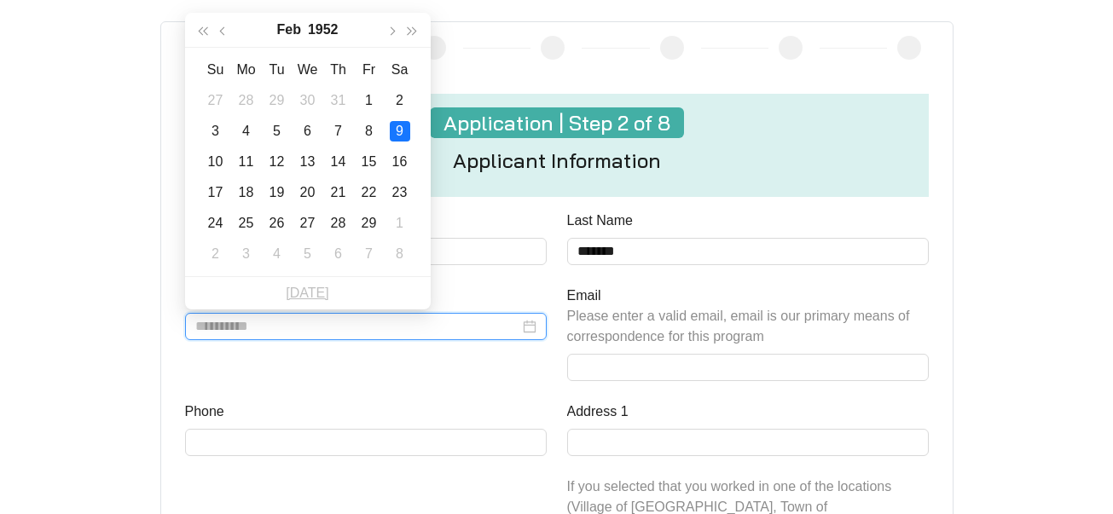
click at [397, 129] on div "9" at bounding box center [400, 131] width 20 height 20
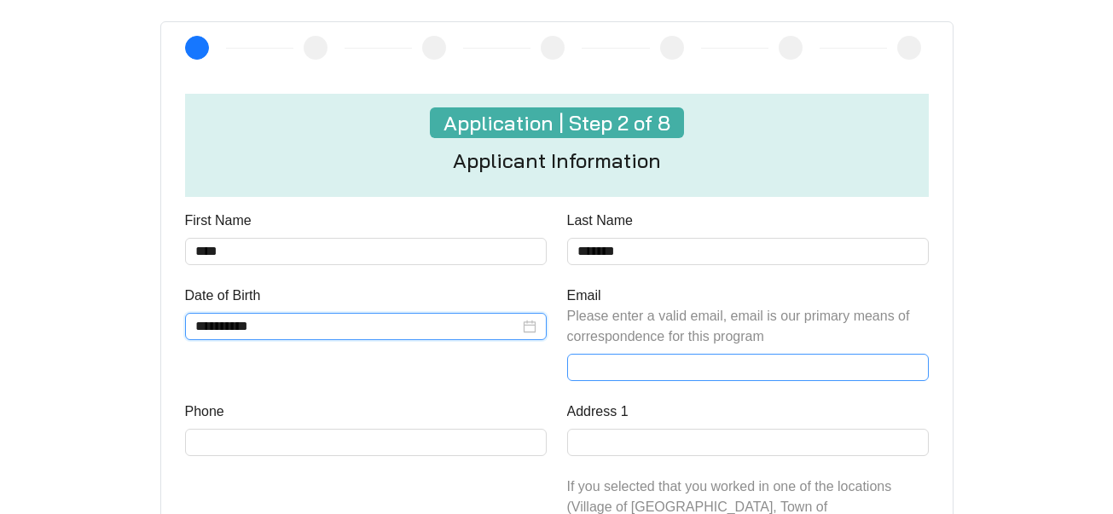
type input "**********"
click at [607, 370] on input "Email Please enter a valid email, email is our primary means of correspondence …" at bounding box center [748, 367] width 362 height 27
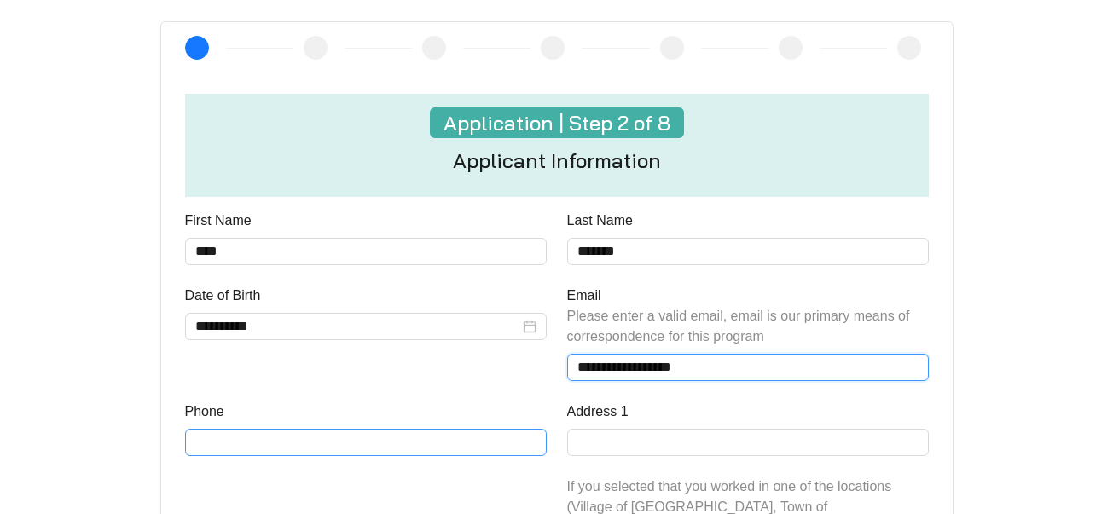
type input "**********"
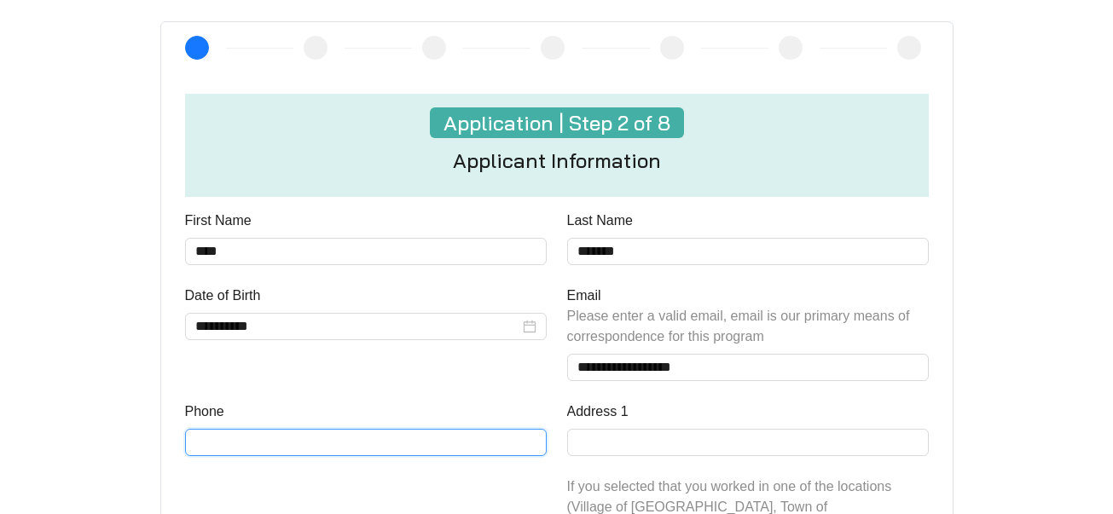
click at [352, 445] on input "Phone" at bounding box center [366, 442] width 362 height 27
type input "**********"
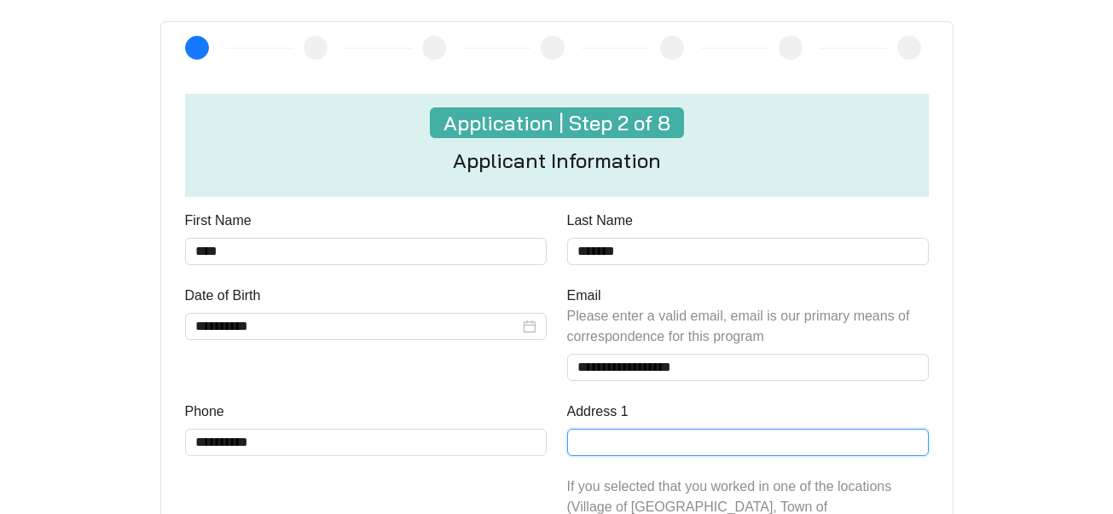
click at [648, 443] on input "Address 1" at bounding box center [748, 442] width 362 height 27
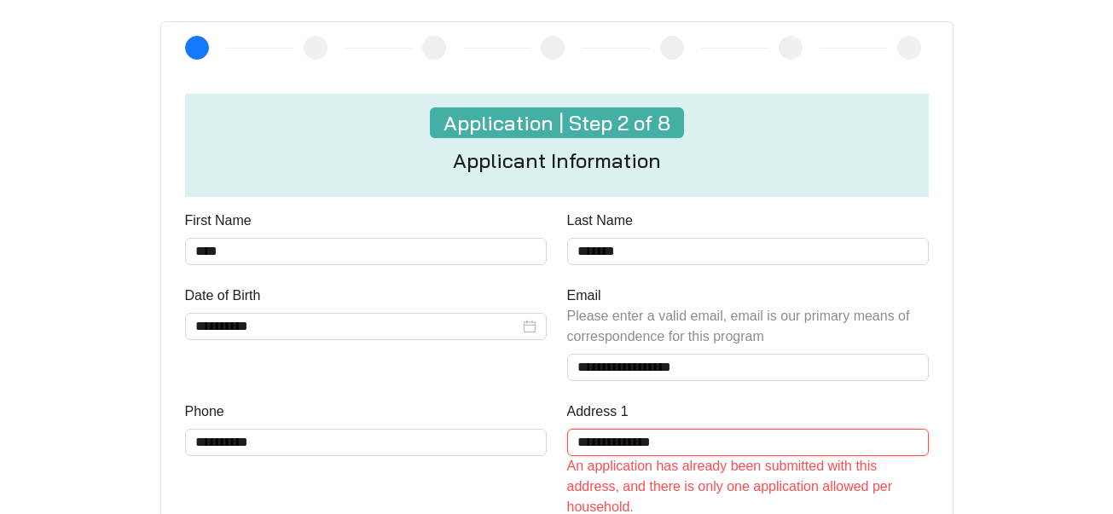
type input "**********"
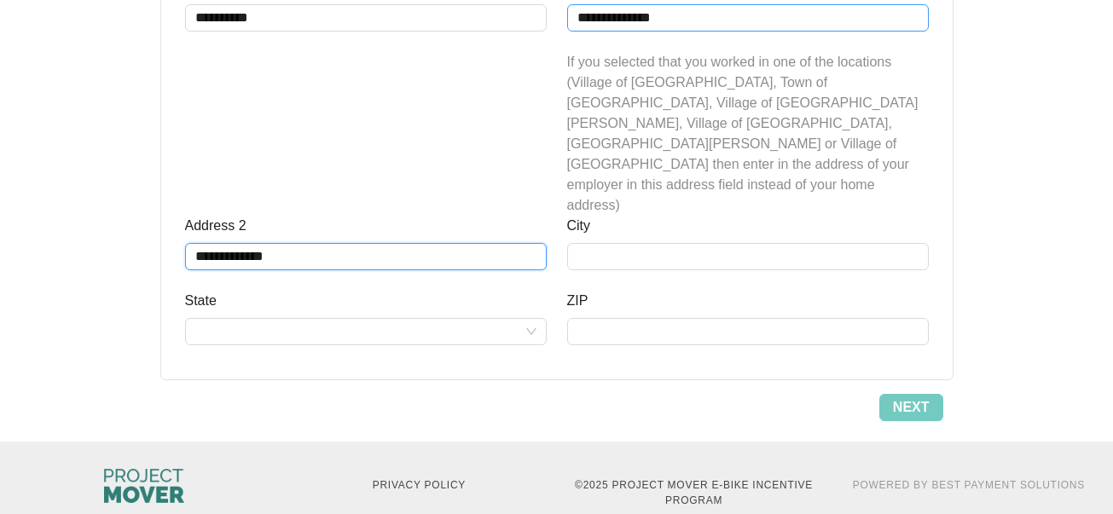
scroll to position [861, 0]
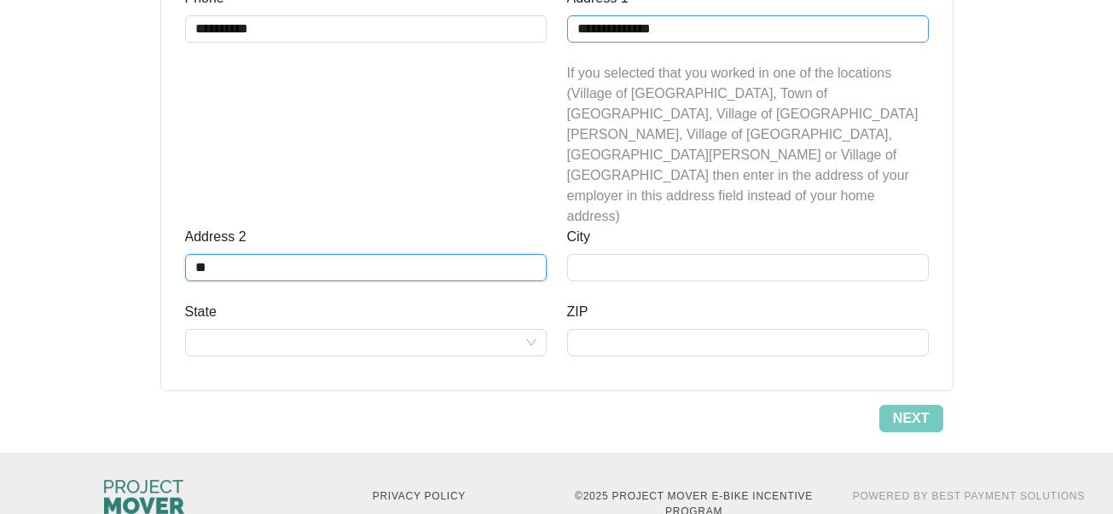
type input "*"
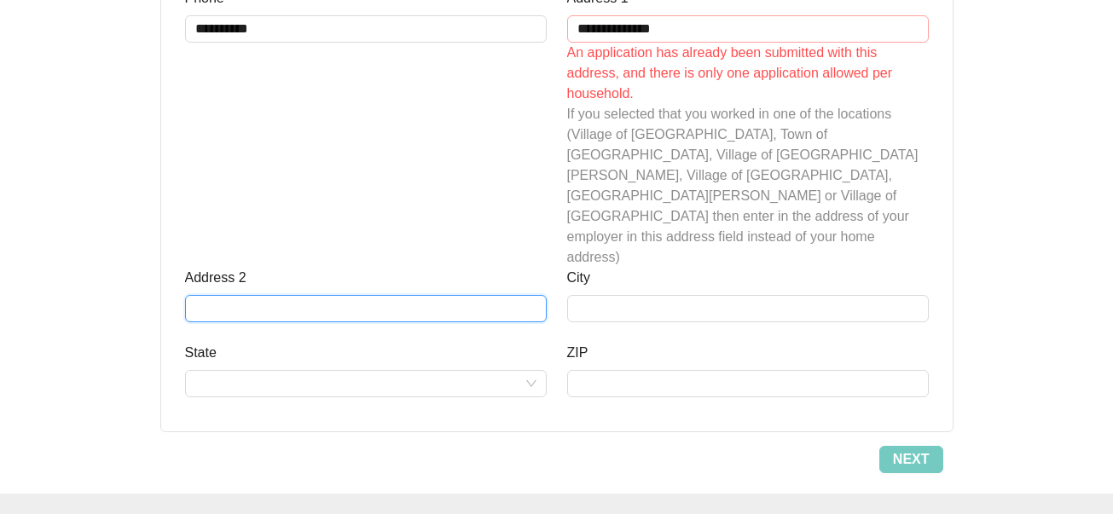
scroll to position [872, 0]
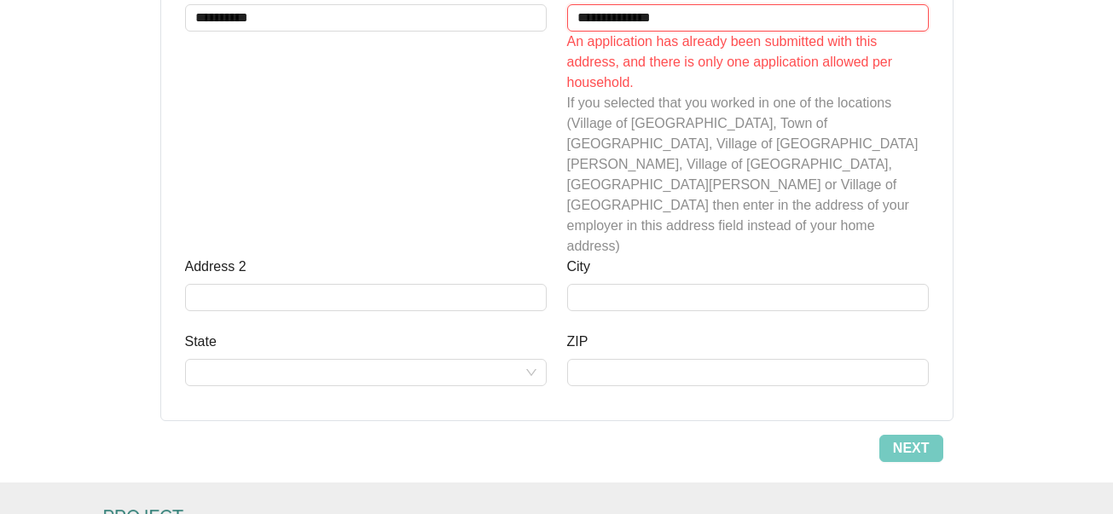
click at [837, 18] on input "**********" at bounding box center [748, 17] width 362 height 27
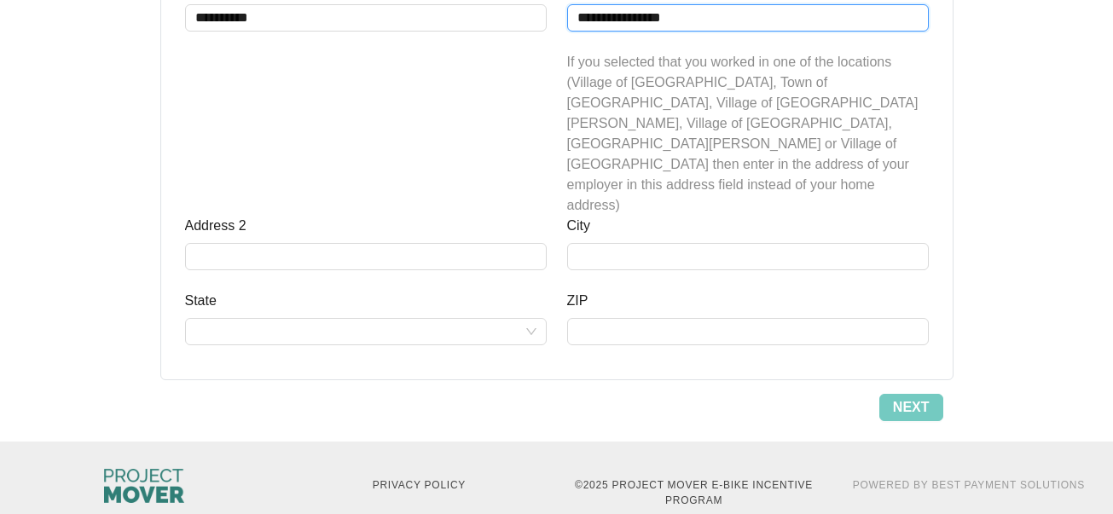
scroll to position [861, 0]
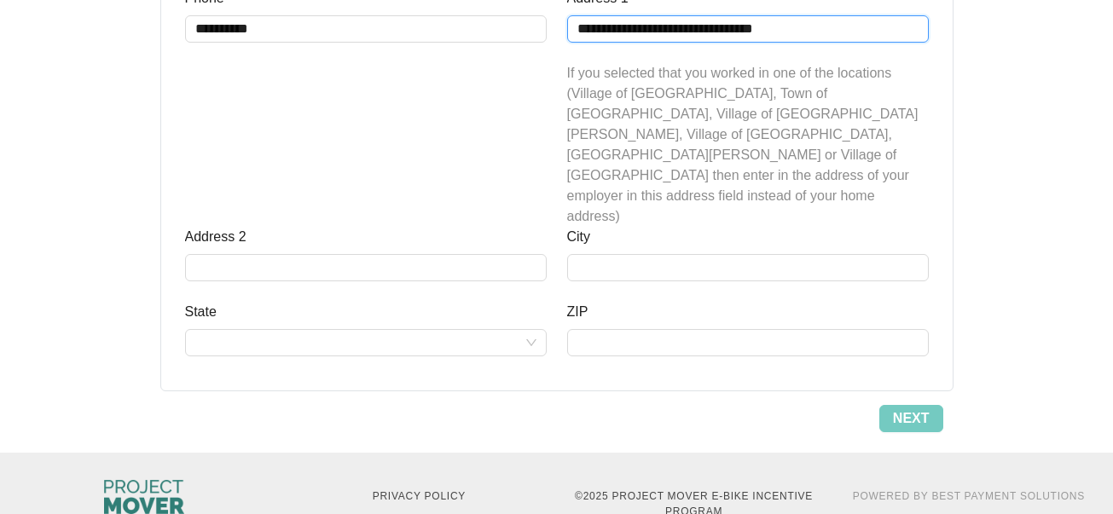
type input "**********"
type input "*********"
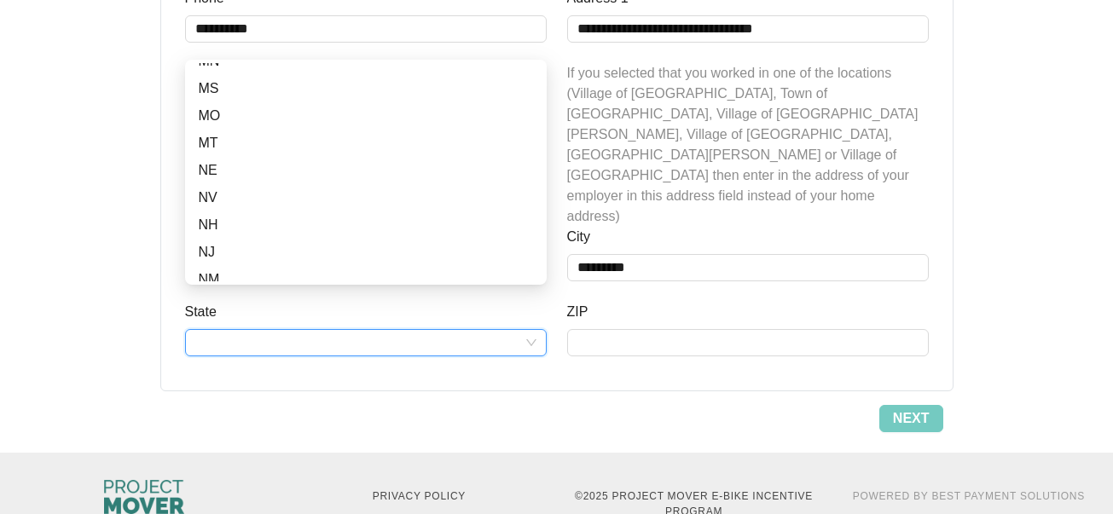
scroll to position [687, 0]
click at [285, 260] on div "NY" at bounding box center [366, 263] width 334 height 20
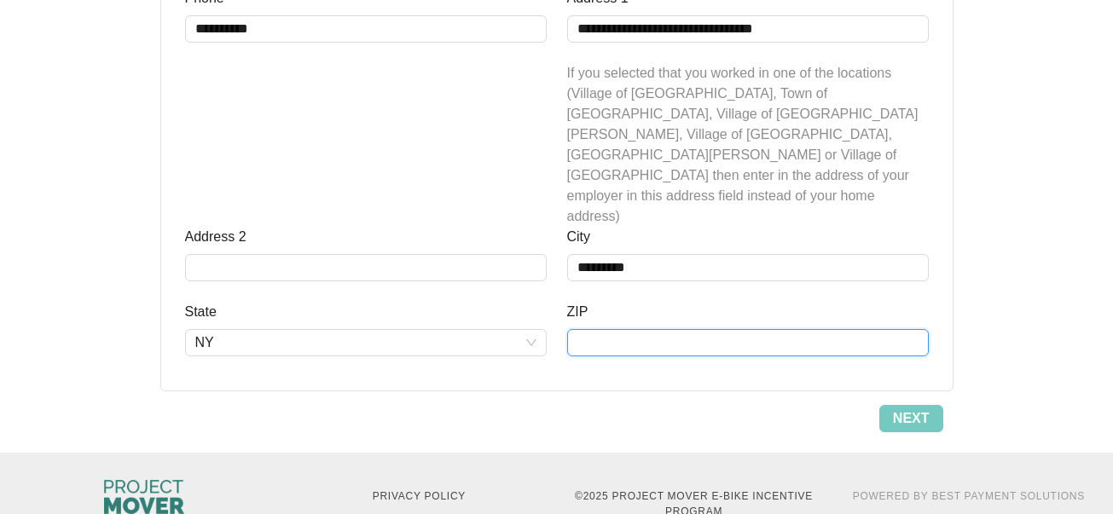
click at [703, 329] on input "ZIP" at bounding box center [748, 342] width 362 height 27
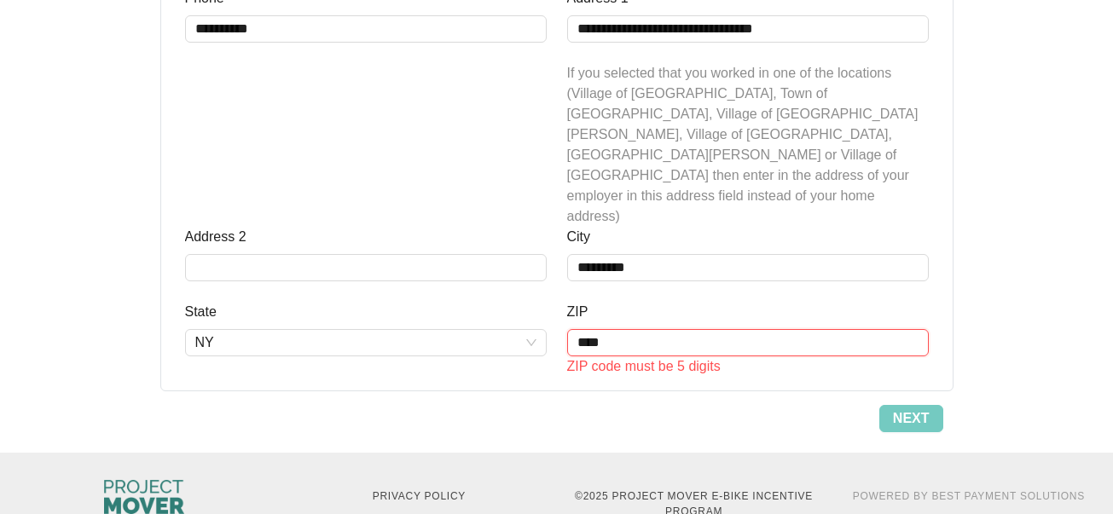
type input "*****"
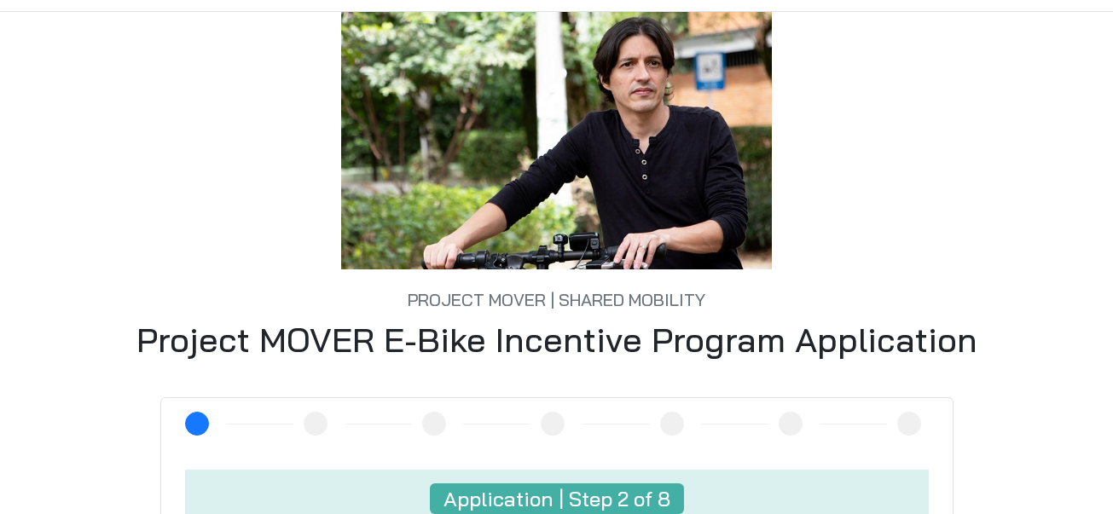
scroll to position [60, 0]
